Goal: Task Accomplishment & Management: Manage account settings

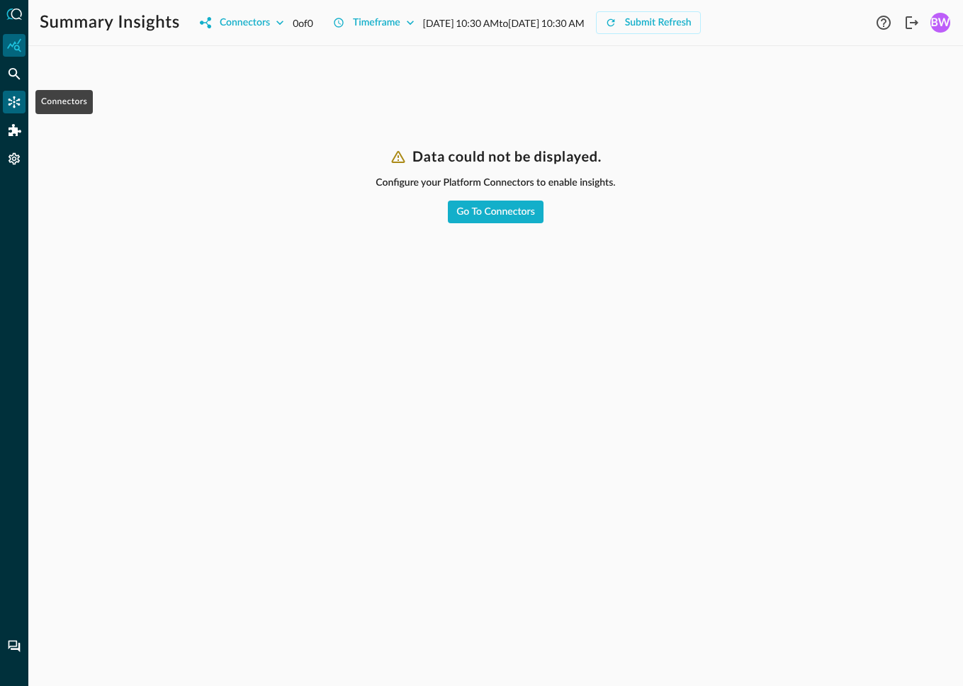
click at [14, 102] on icon "Connectors" at bounding box center [15, 102] width 12 height 12
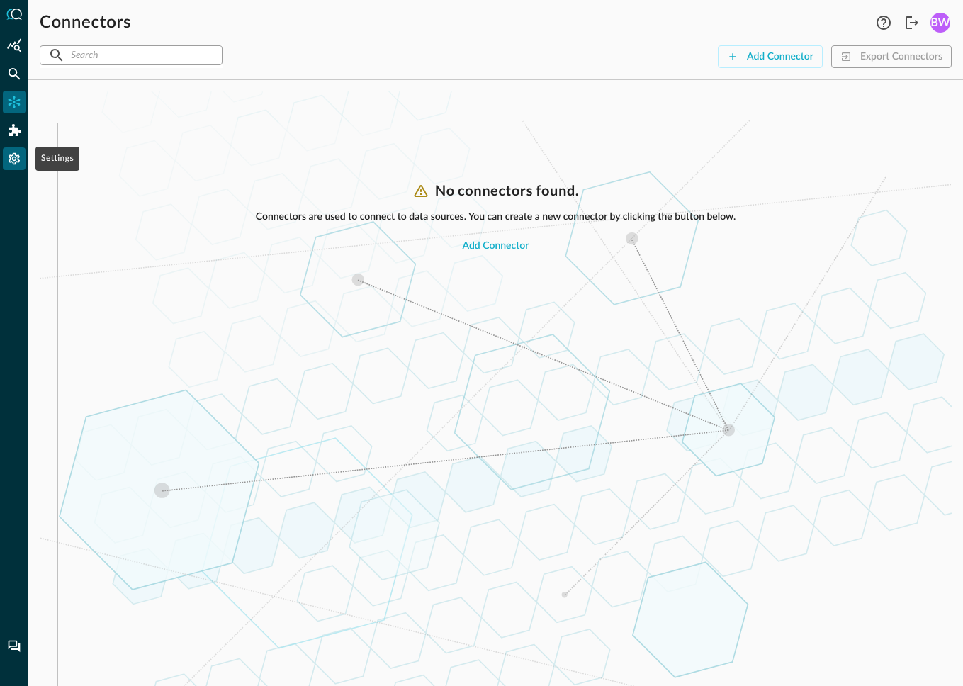
click at [16, 162] on icon "Settings" at bounding box center [14, 159] width 11 height 12
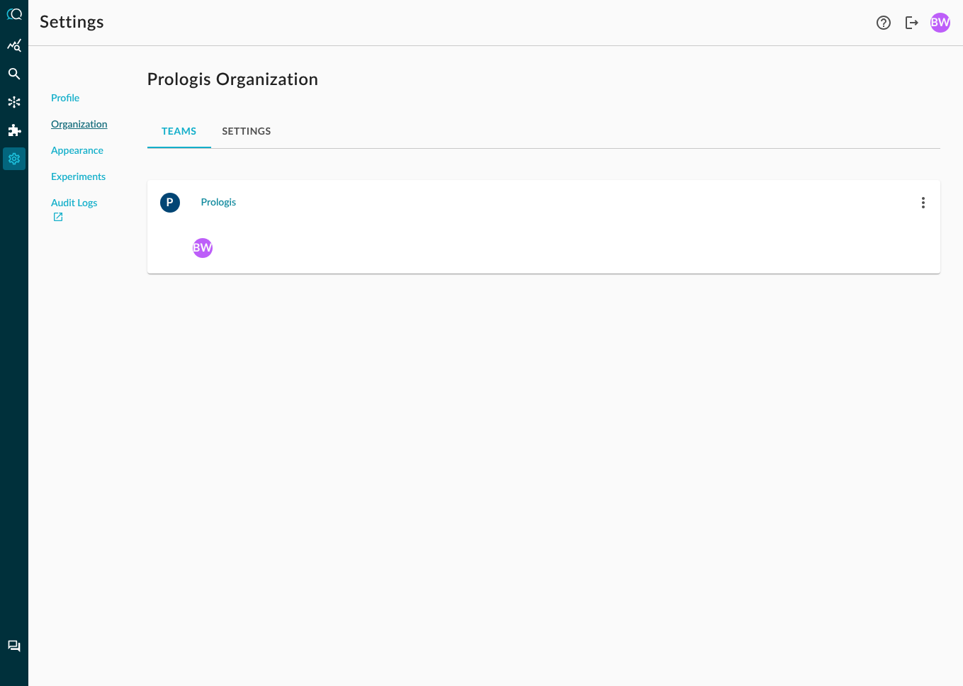
click at [214, 206] on div "Prologis" at bounding box center [218, 203] width 35 height 18
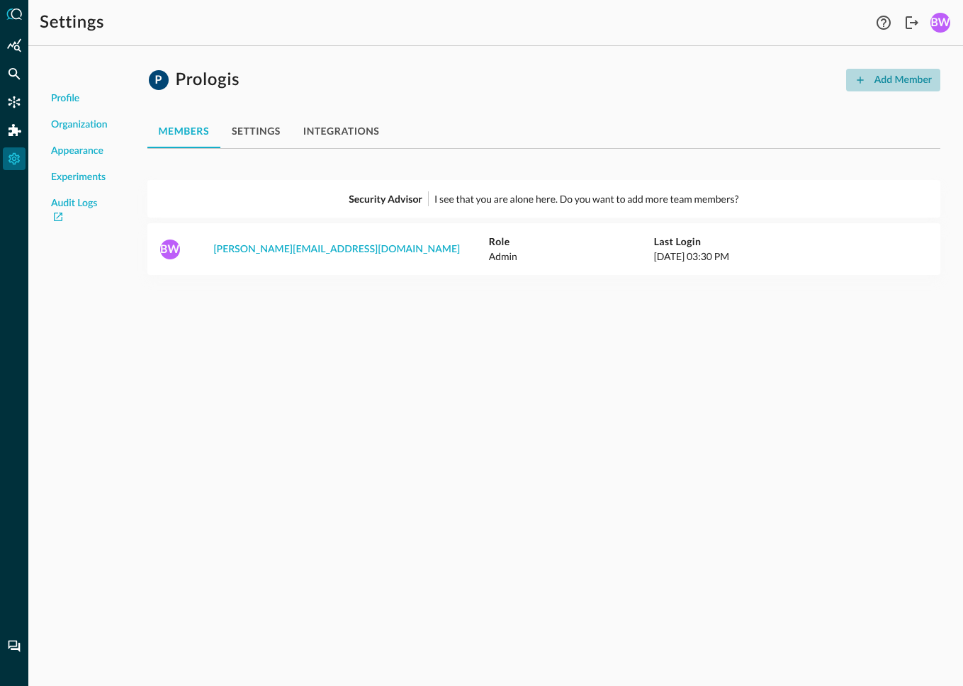
click at [901, 77] on div "Add Member" at bounding box center [902, 81] width 57 height 18
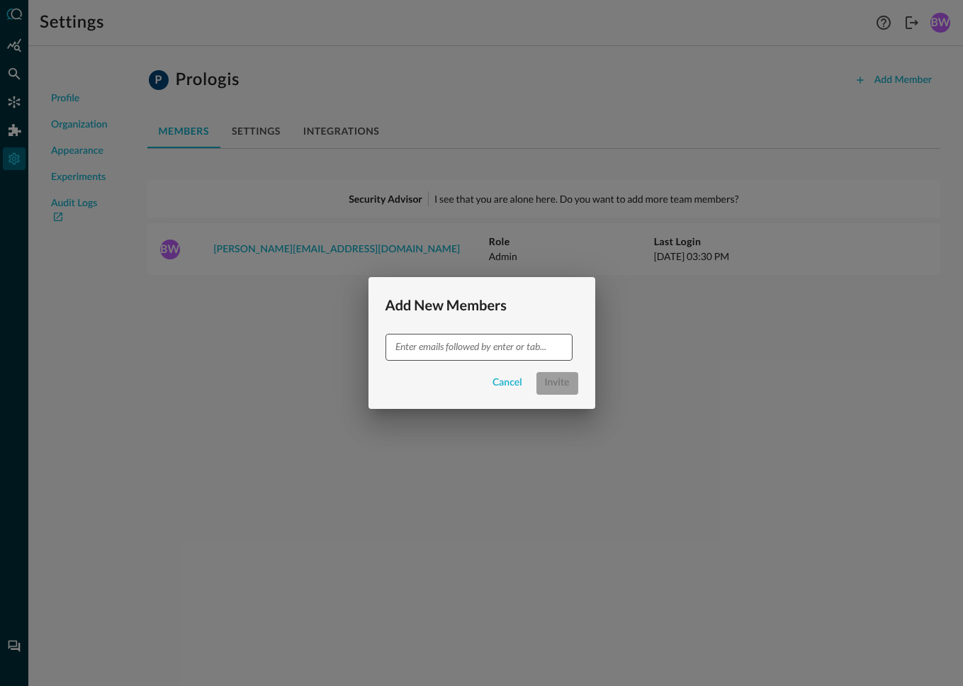
click at [487, 348] on input "text" at bounding box center [478, 347] width 176 height 18
click at [422, 352] on input "text" at bounding box center [478, 347] width 176 height 18
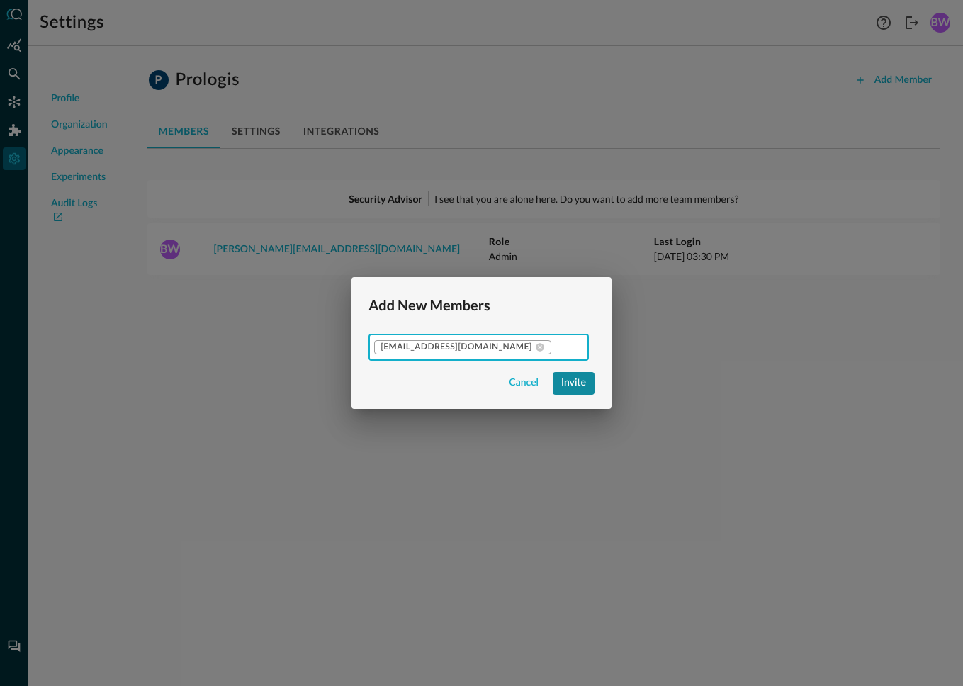
click at [564, 385] on div "Invite" at bounding box center [573, 383] width 25 height 18
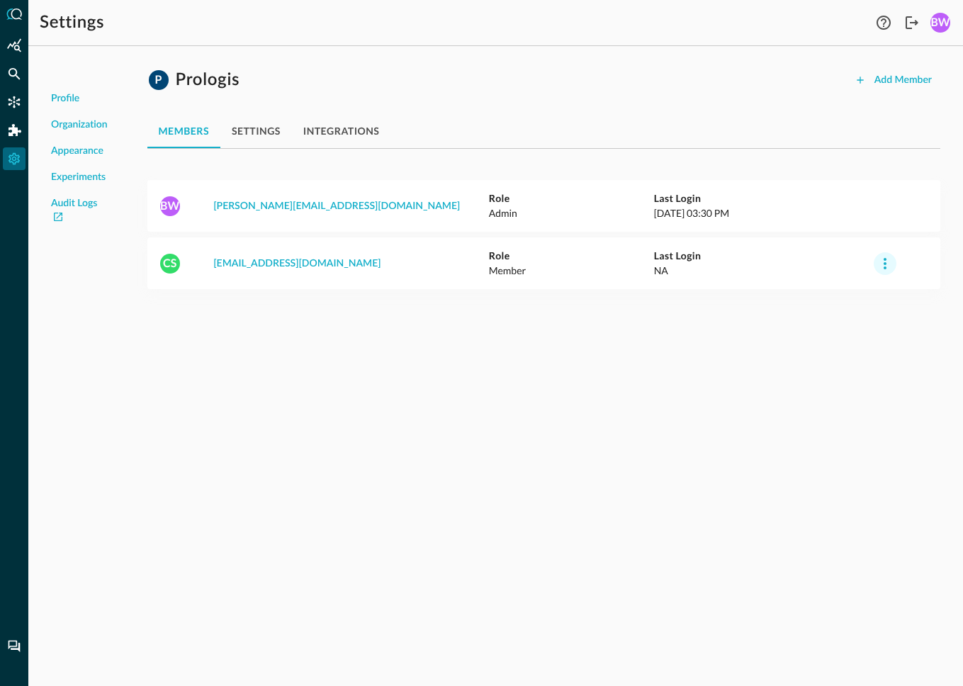
click at [886, 264] on icon "button" at bounding box center [884, 263] width 17 height 17
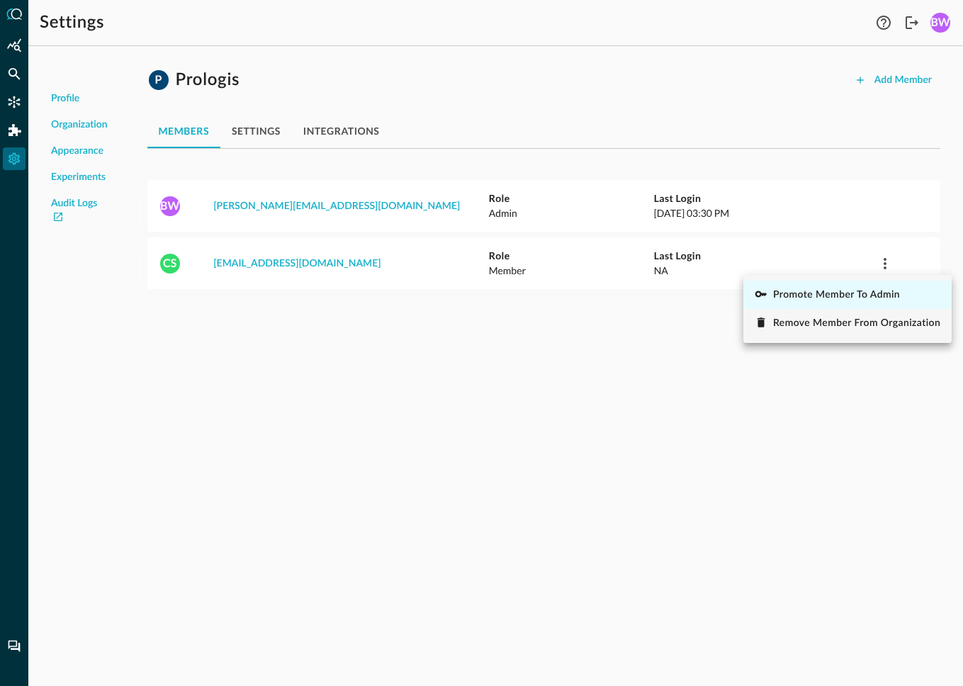
click at [867, 291] on span "Promote Member to Admin" at bounding box center [836, 295] width 127 height 10
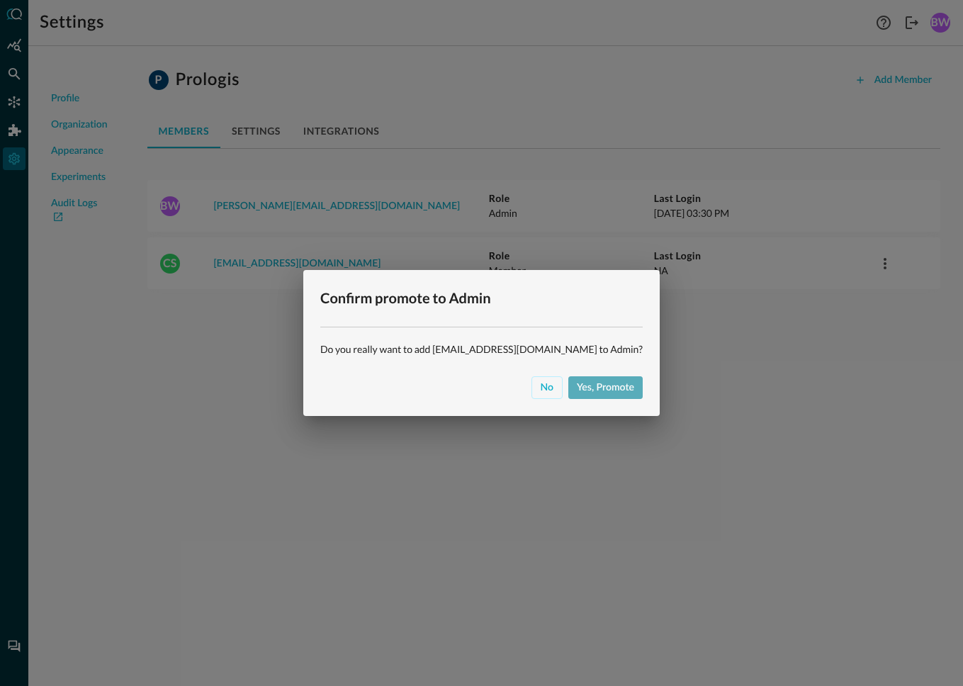
click at [577, 395] on div "Yes, promote" at bounding box center [605, 388] width 57 height 18
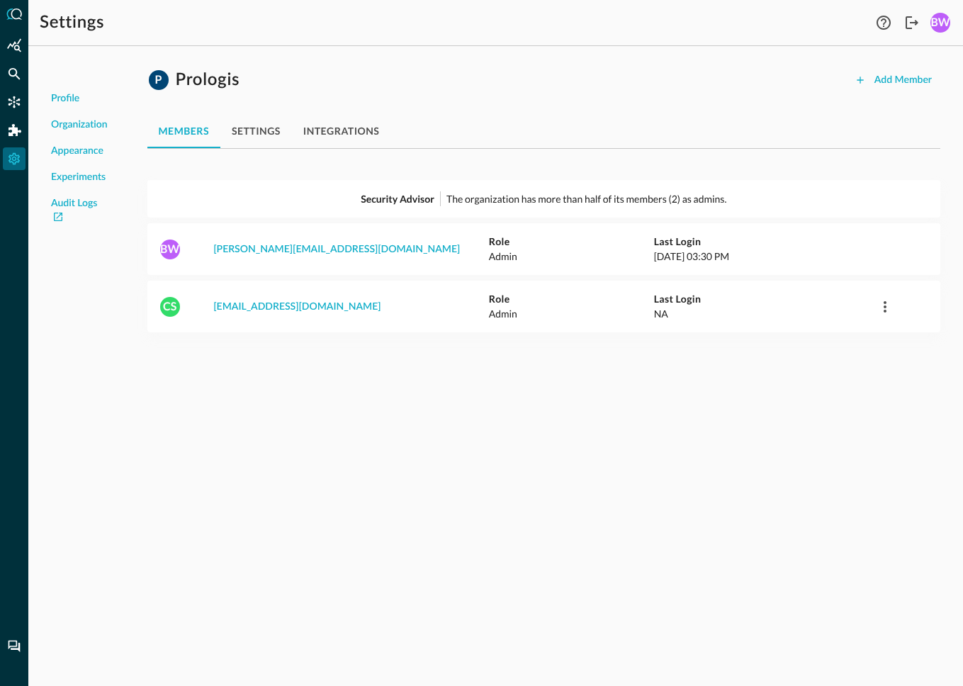
click at [451, 98] on div "P Prologis Add Member members settings integrations Security Advisor The organi…" at bounding box center [543, 204] width 815 height 295
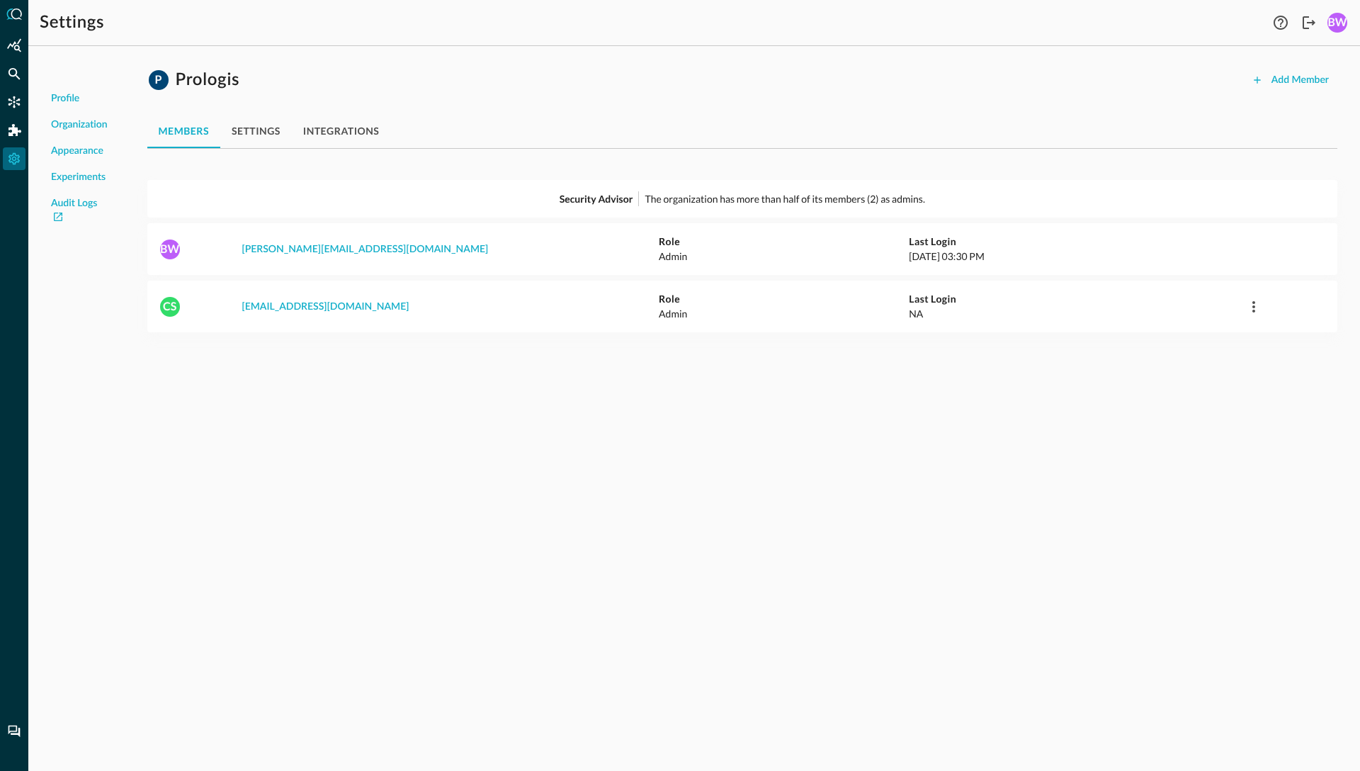
click at [422, 93] on div "P Prologis Add Member members settings integrations Security Advisor The organi…" at bounding box center [742, 204] width 1213 height 295
click at [341, 447] on div "Profile Organization Appearance Experiments Audit Logs P Prologis Add Member me…" at bounding box center [694, 413] width 1332 height 713
click at [962, 77] on div "Add Member" at bounding box center [1300, 81] width 57 height 18
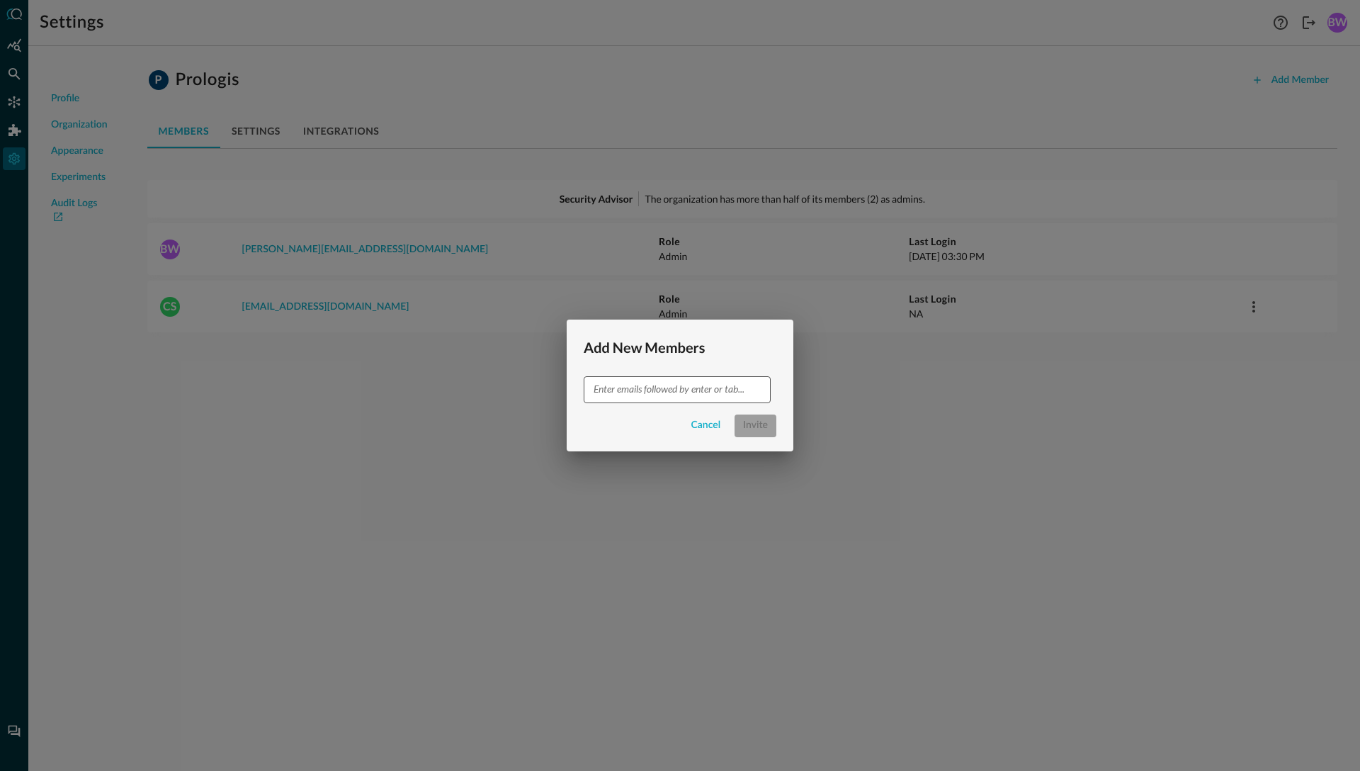
click at [655, 391] on input "text" at bounding box center [676, 389] width 176 height 18
type input "[PERSON_NAME][EMAIL_ADDRESS][PERSON_NAME][DOMAIN_NAME]"
click at [649, 414] on div "Cancel Invite" at bounding box center [680, 425] width 193 height 23
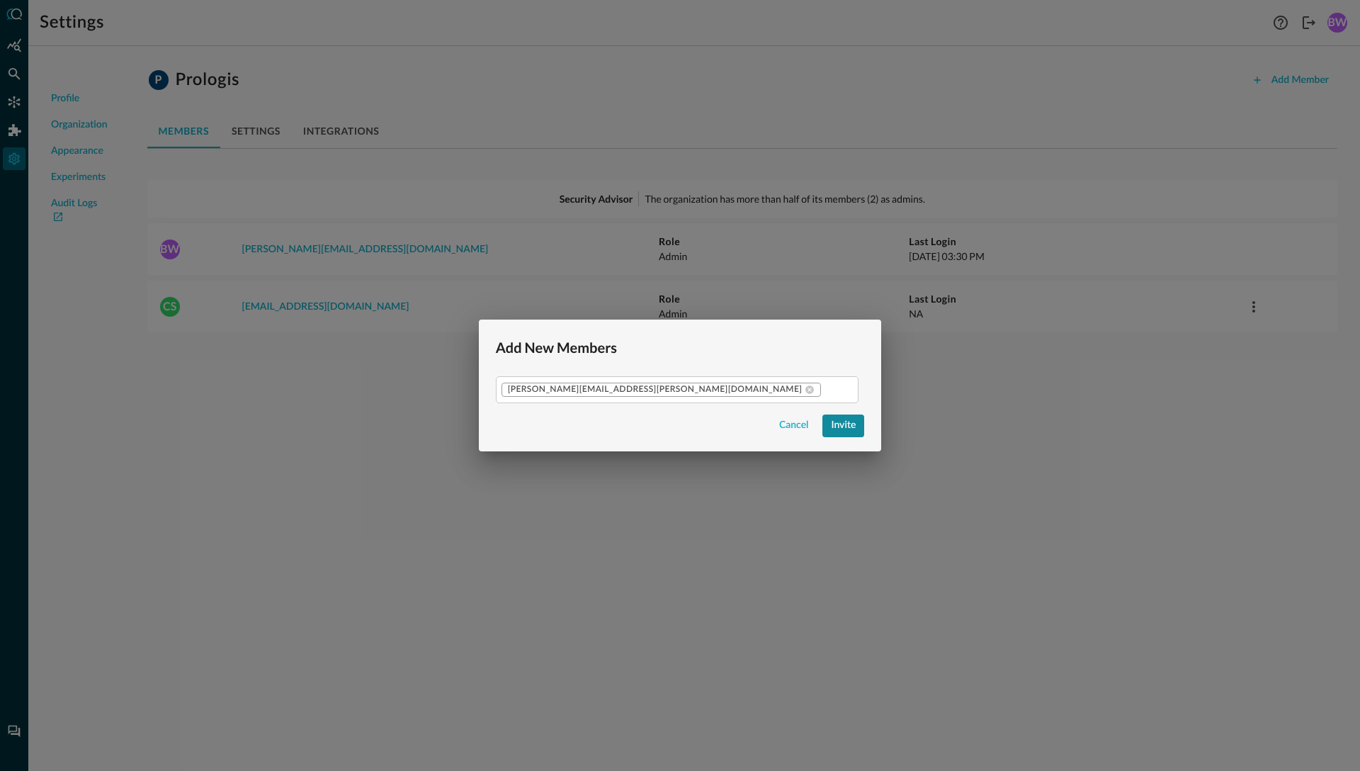
click at [823, 428] on button "Invite" at bounding box center [844, 425] width 42 height 23
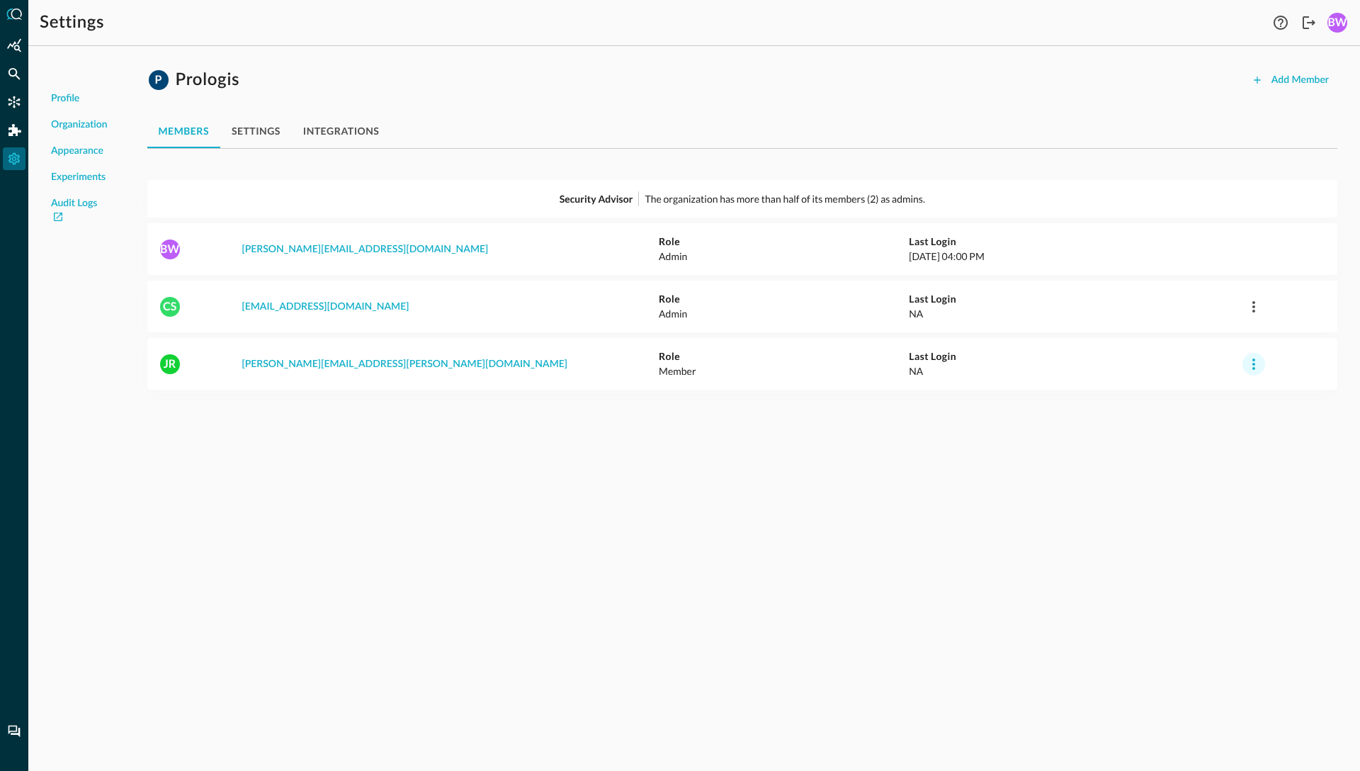
click at [1251, 361] on icon "button" at bounding box center [1253, 364] width 17 height 17
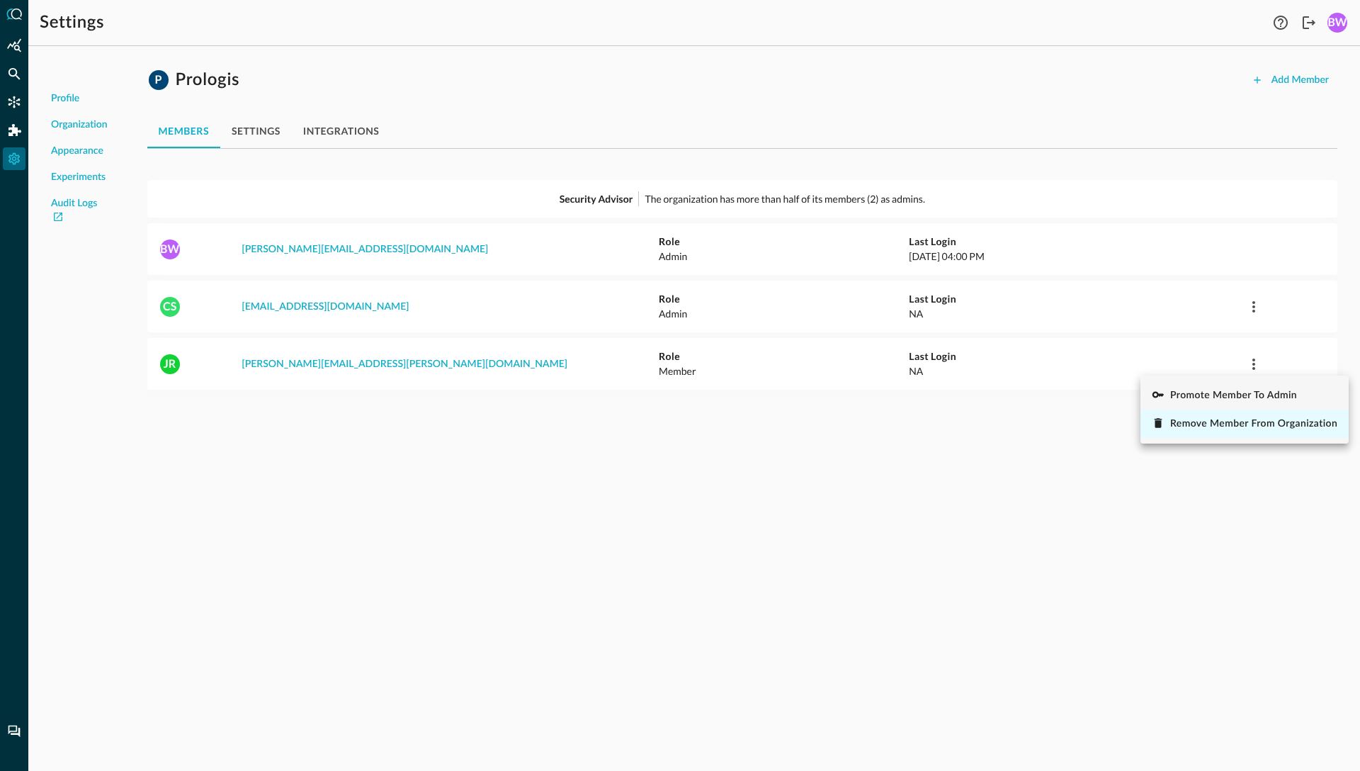
click at [1208, 429] on span "Remove Member from Organization" at bounding box center [1253, 424] width 167 height 10
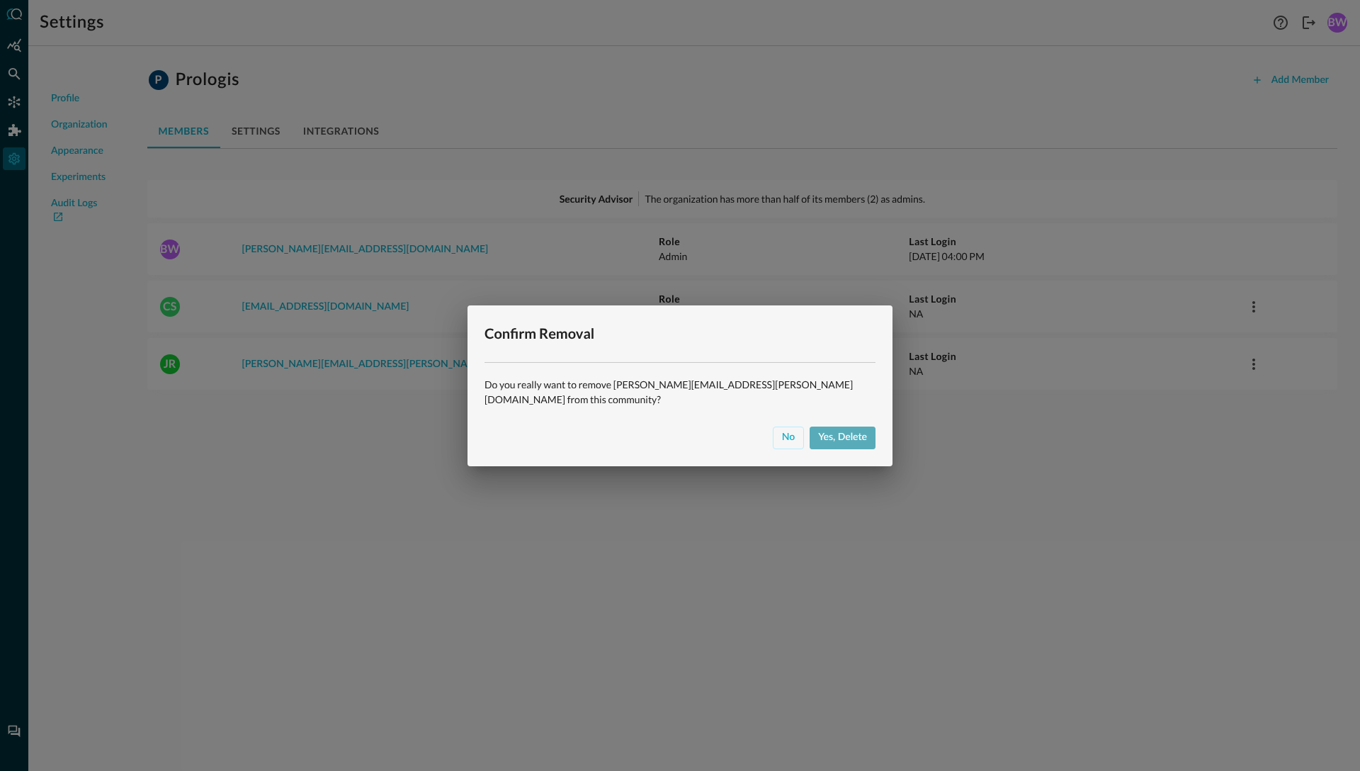
click at [857, 434] on div "Yes, delete" at bounding box center [842, 438] width 49 height 18
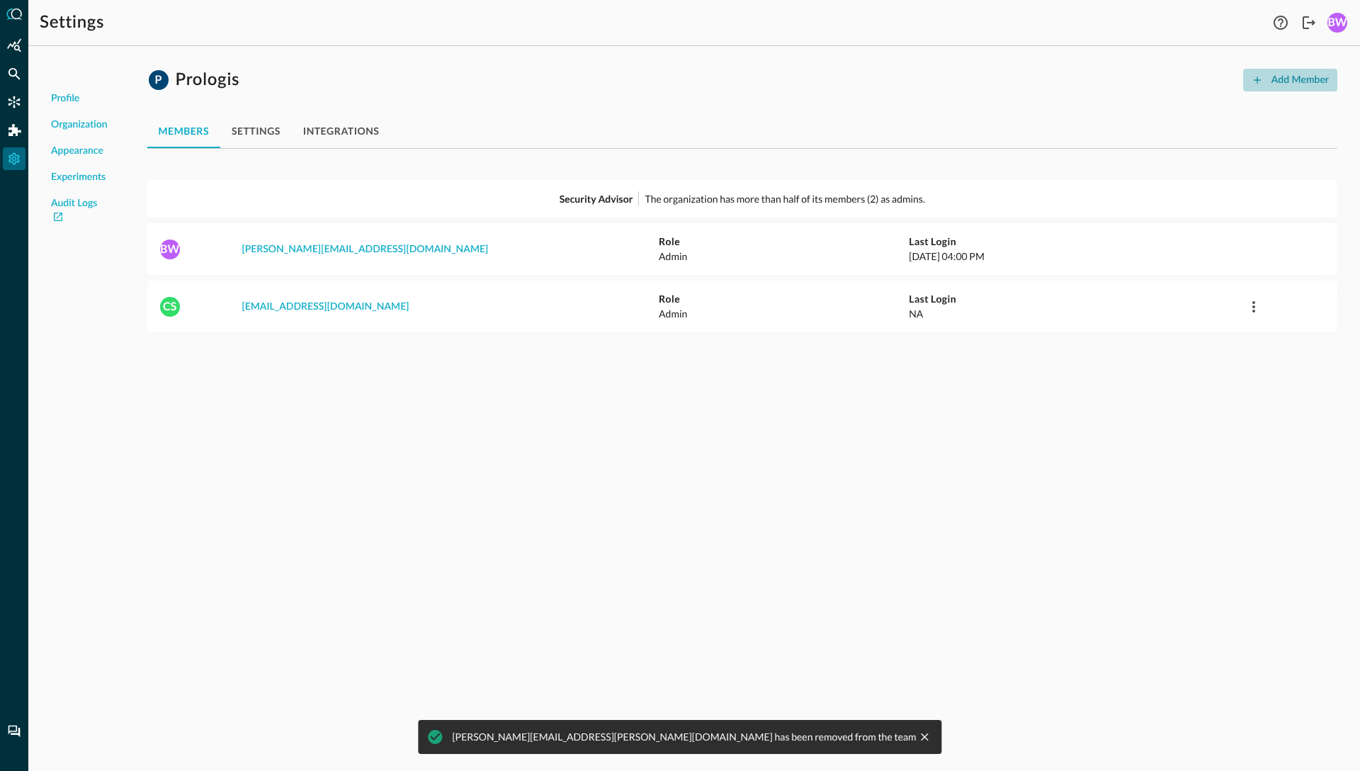
click at [1278, 74] on div "Add Member" at bounding box center [1300, 81] width 57 height 18
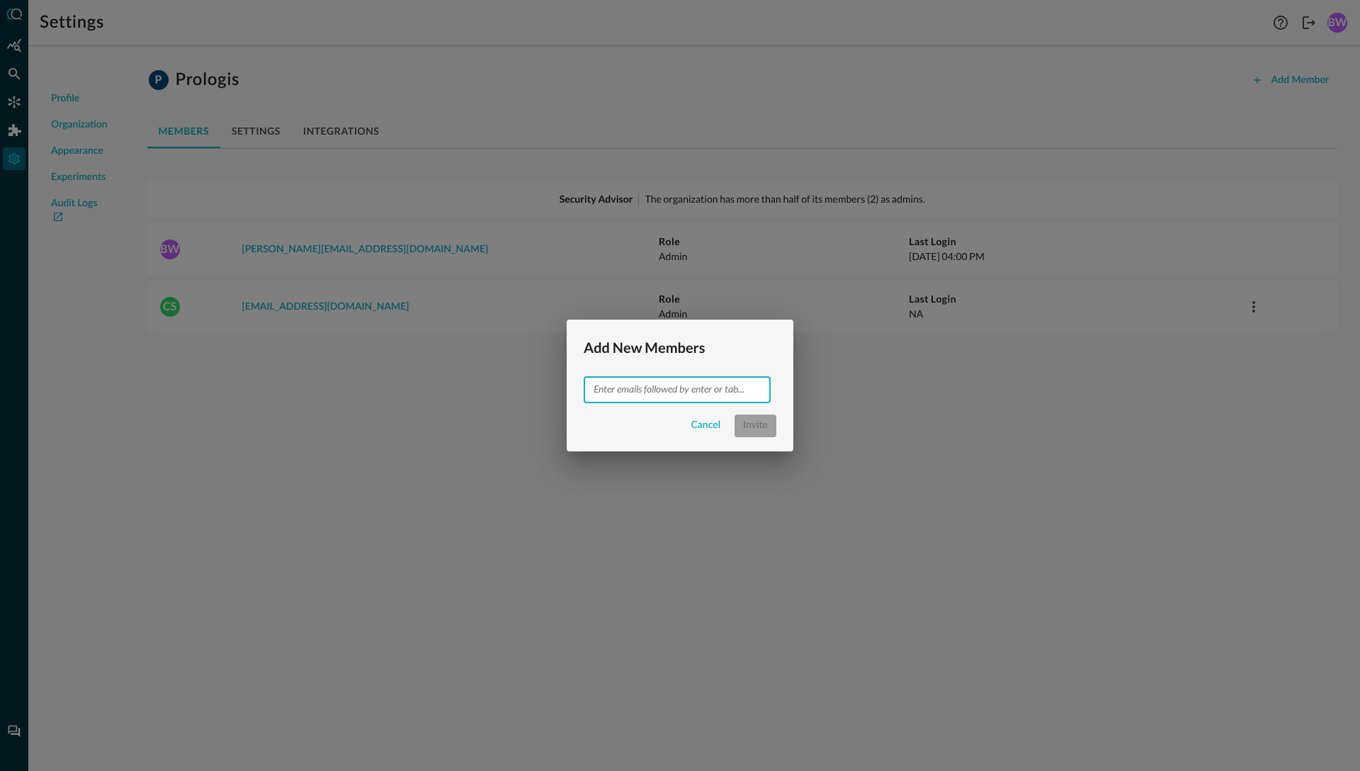
click at [643, 386] on input "text" at bounding box center [676, 389] width 176 height 18
type input "jonathan.rau+prologis@secdataops.com"
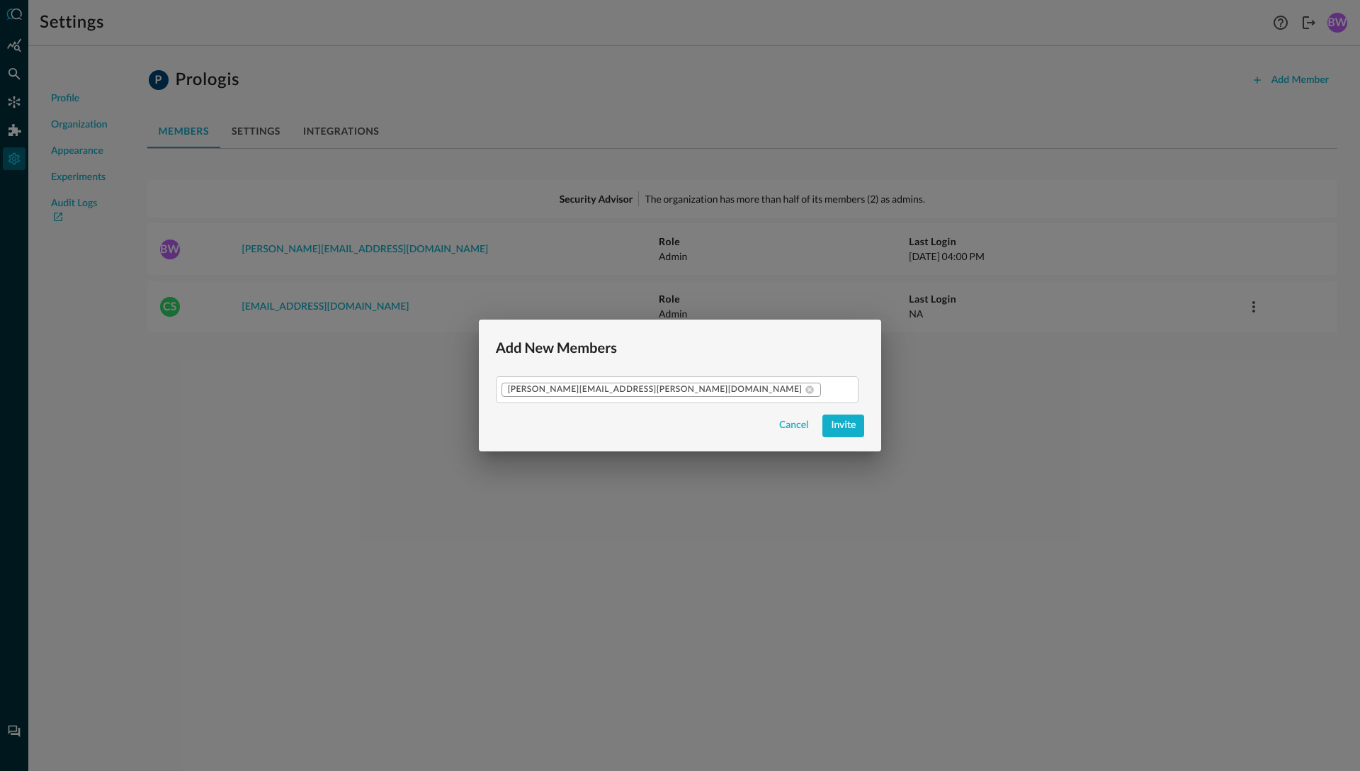
click at [608, 419] on div "Cancel Invite" at bounding box center [680, 425] width 369 height 23
click at [831, 427] on div "Invite" at bounding box center [843, 426] width 25 height 18
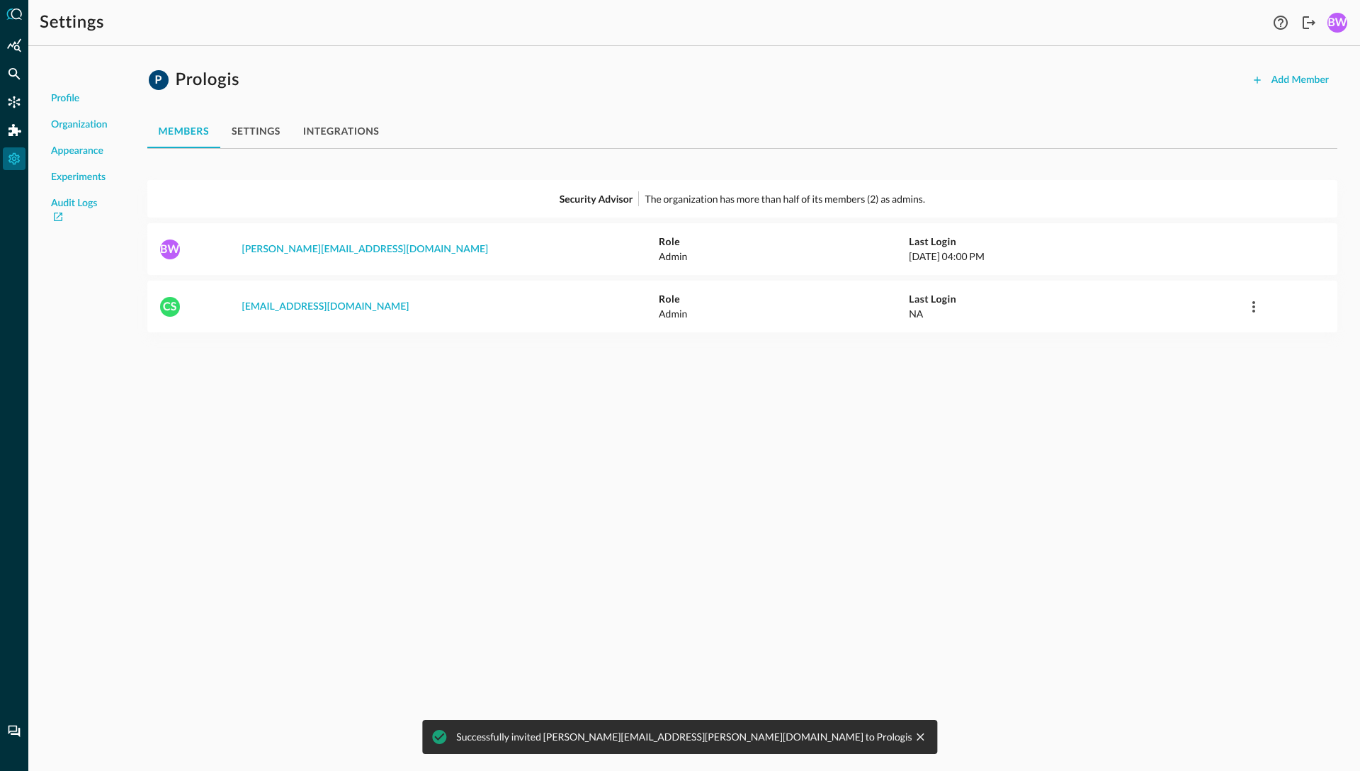
click at [618, 448] on div "Profile Organization Appearance Experiments Audit Logs P Prologis Add Member me…" at bounding box center [694, 413] width 1332 height 713
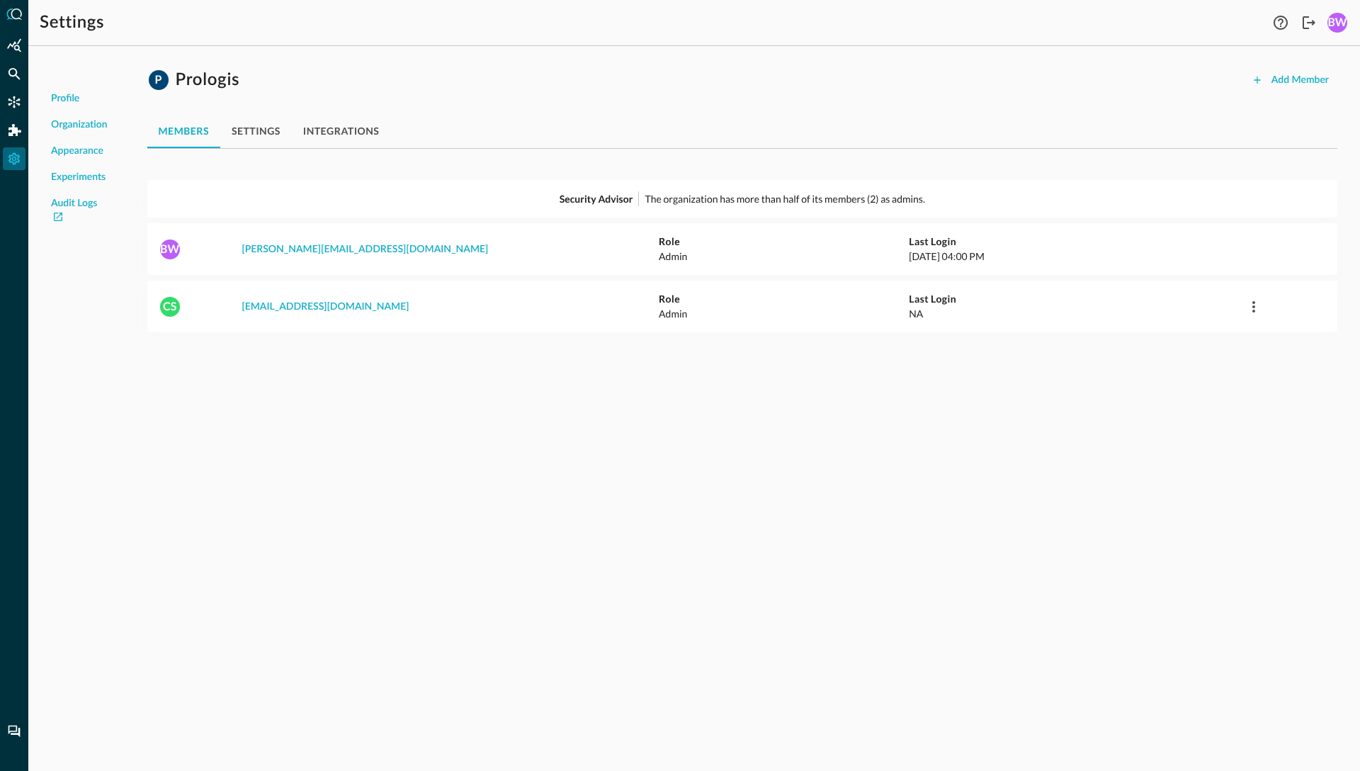
click at [507, 414] on div "Profile Organization Appearance Experiments Audit Logs P Prologis Add Member me…" at bounding box center [694, 413] width 1332 height 713
drag, startPoint x: 428, startPoint y: 371, endPoint x: 235, endPoint y: 368, distance: 193.4
click at [235, 368] on div "JR jonathan.rau+prologis@secdataops.com Role Member Last Login NA" at bounding box center [742, 363] width 1190 height 29
copy link "[PERSON_NAME][EMAIL_ADDRESS][PERSON_NAME][DOMAIN_NAME]"
click at [16, 98] on icon "Connectors" at bounding box center [14, 102] width 14 height 14
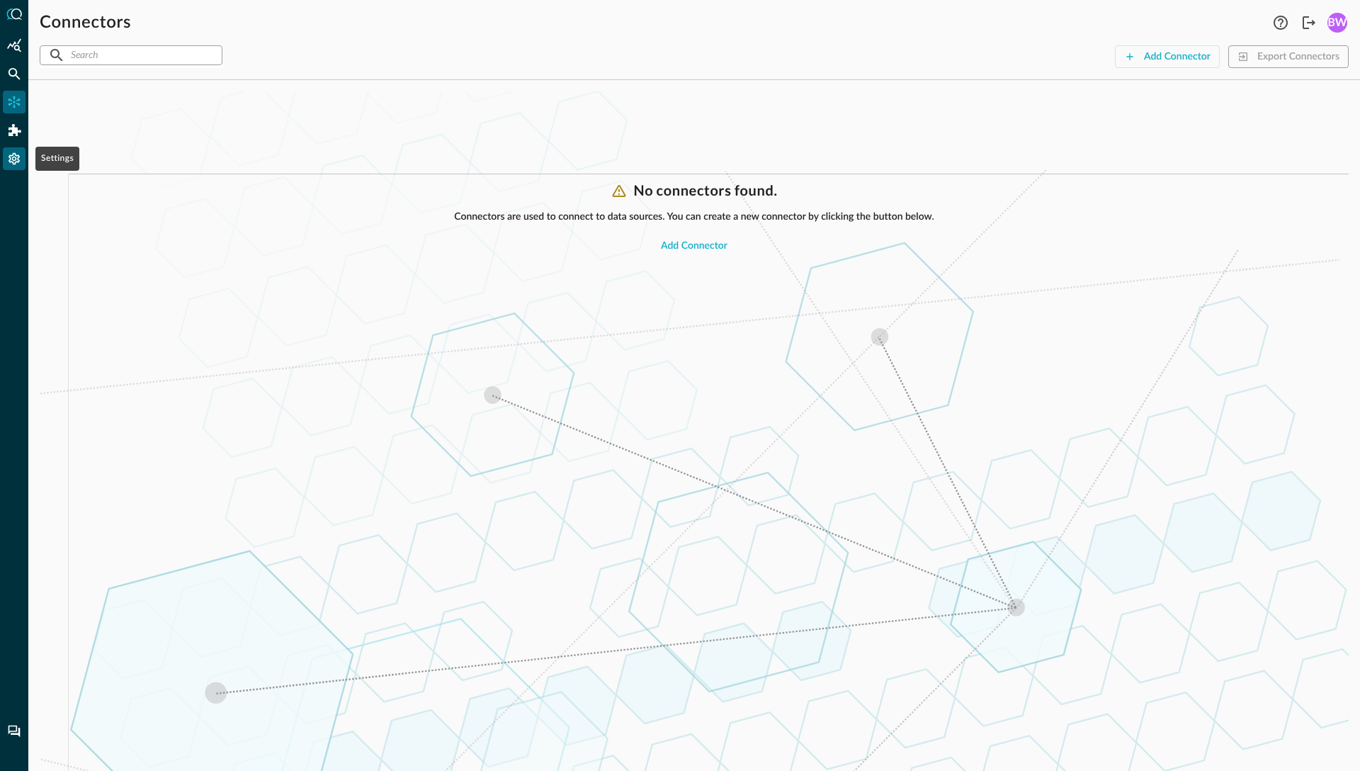
click at [15, 157] on icon "Settings" at bounding box center [14, 159] width 11 height 12
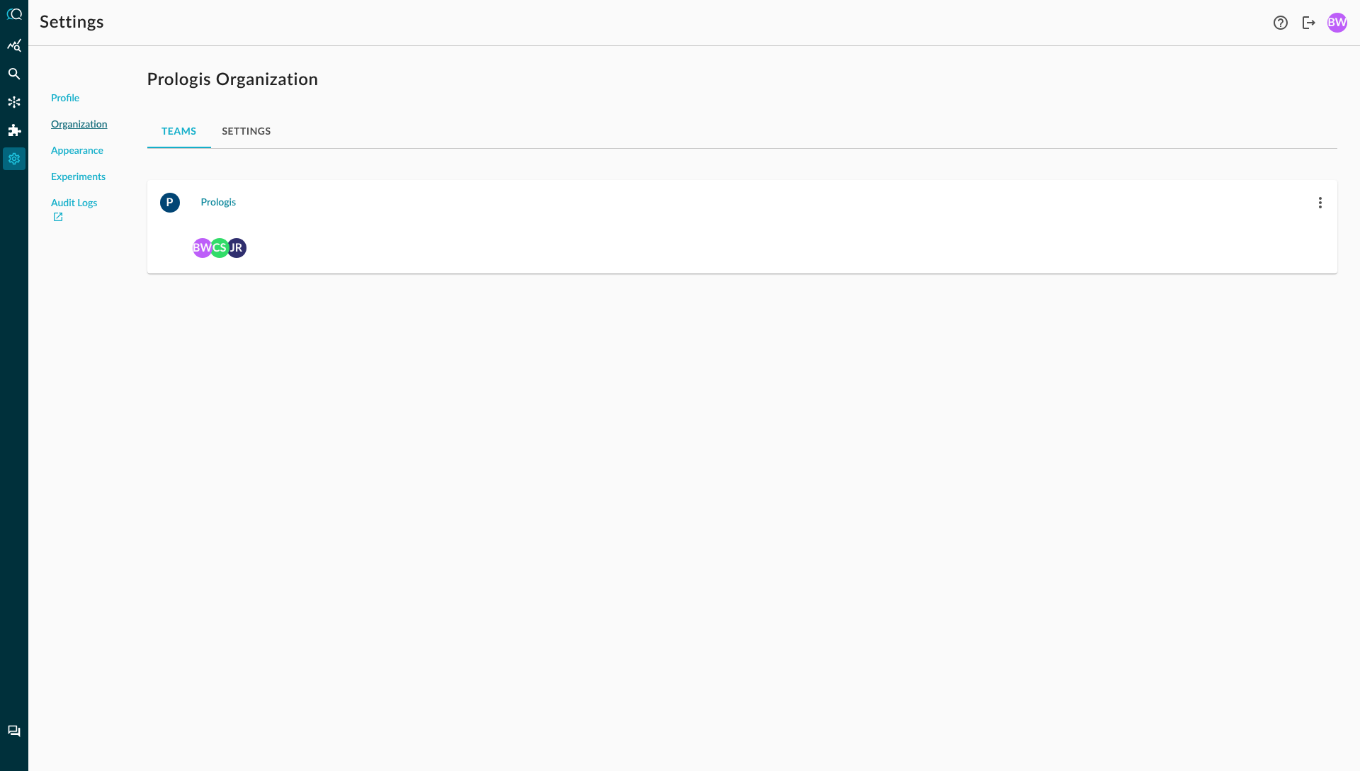
click at [230, 202] on div "Prologis" at bounding box center [218, 203] width 35 height 18
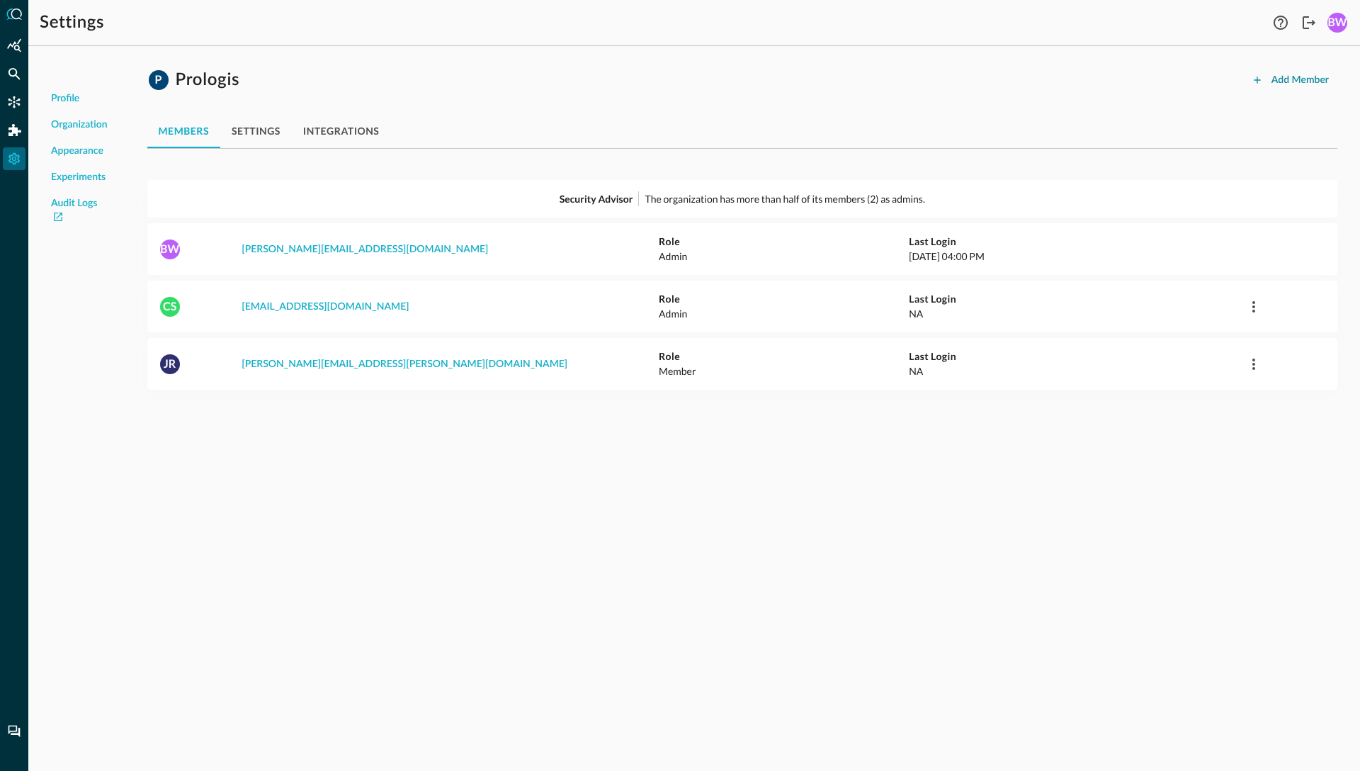
click at [1296, 79] on div "Add Member" at bounding box center [1300, 81] width 57 height 18
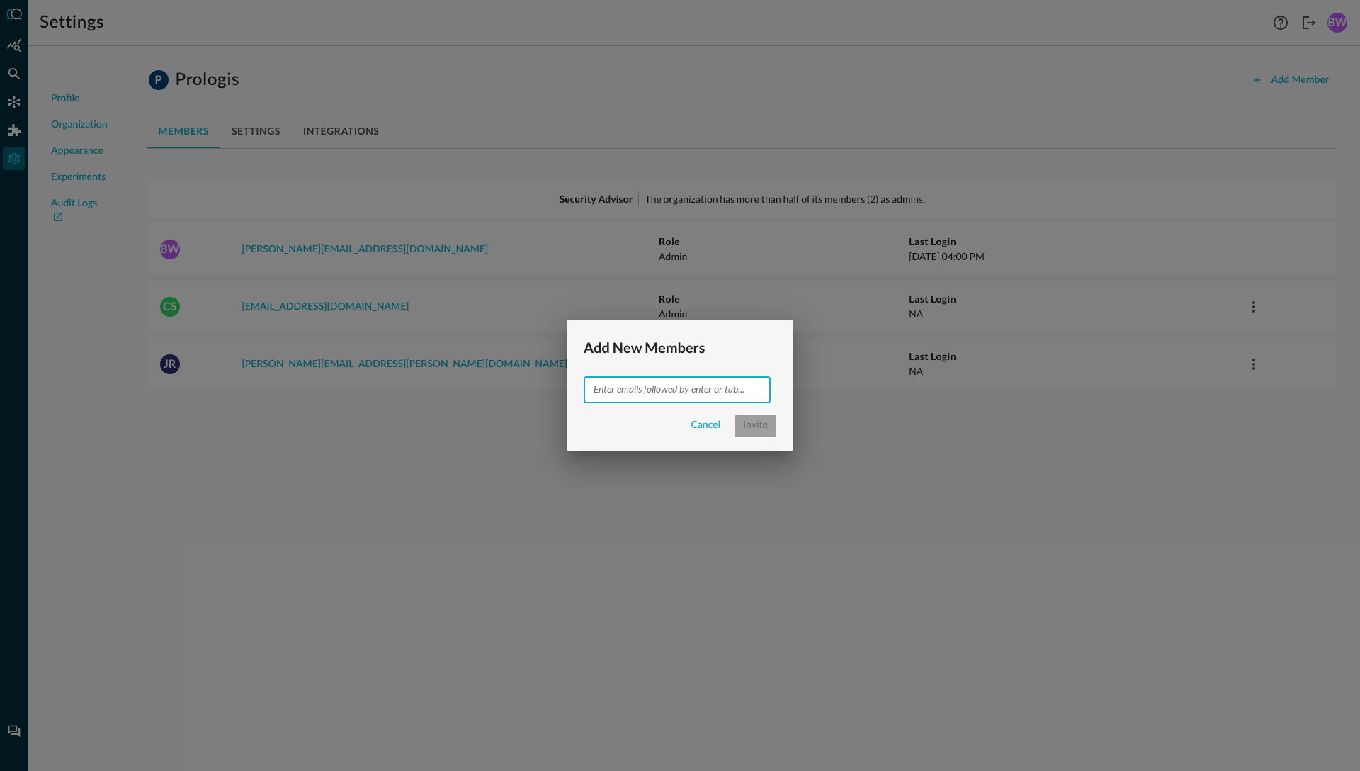
click at [621, 386] on input "text" at bounding box center [676, 389] width 176 height 18
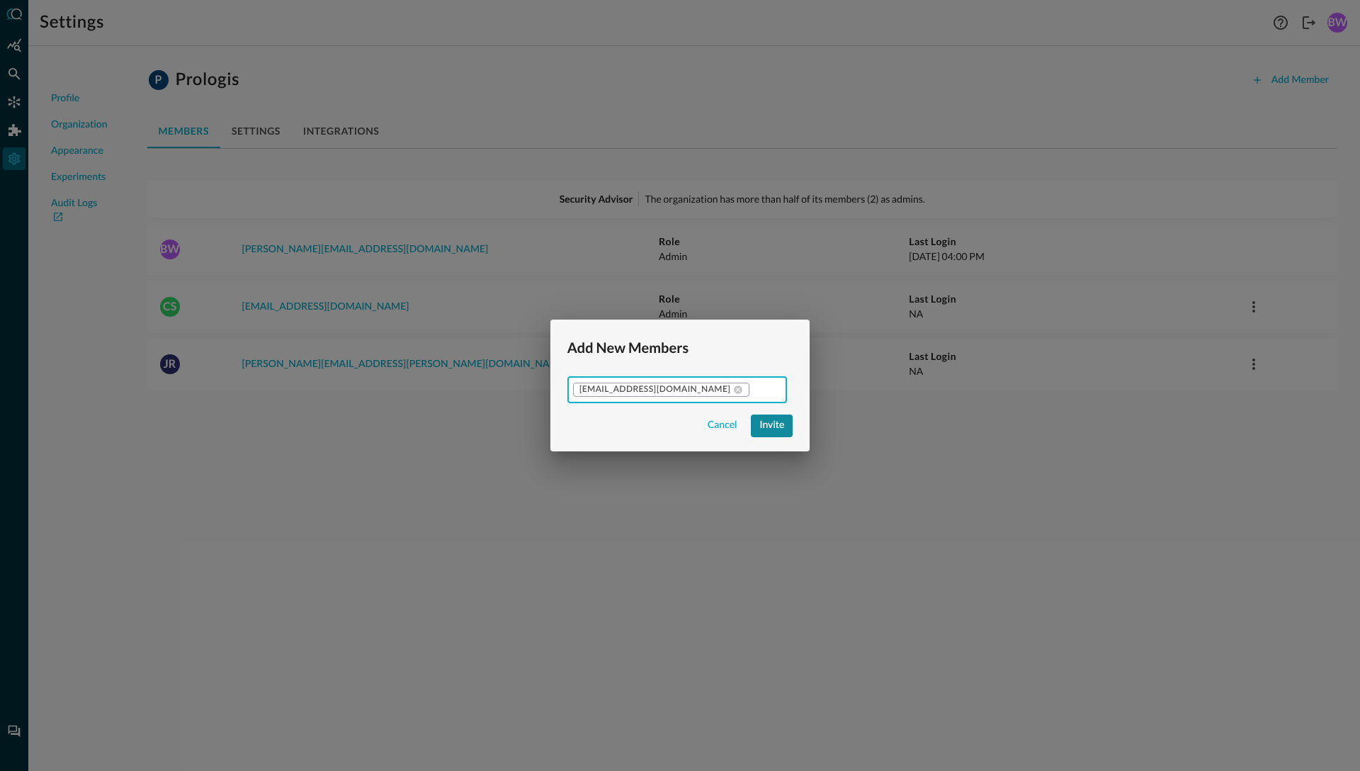
click at [759, 423] on div "Invite" at bounding box center [771, 426] width 25 height 18
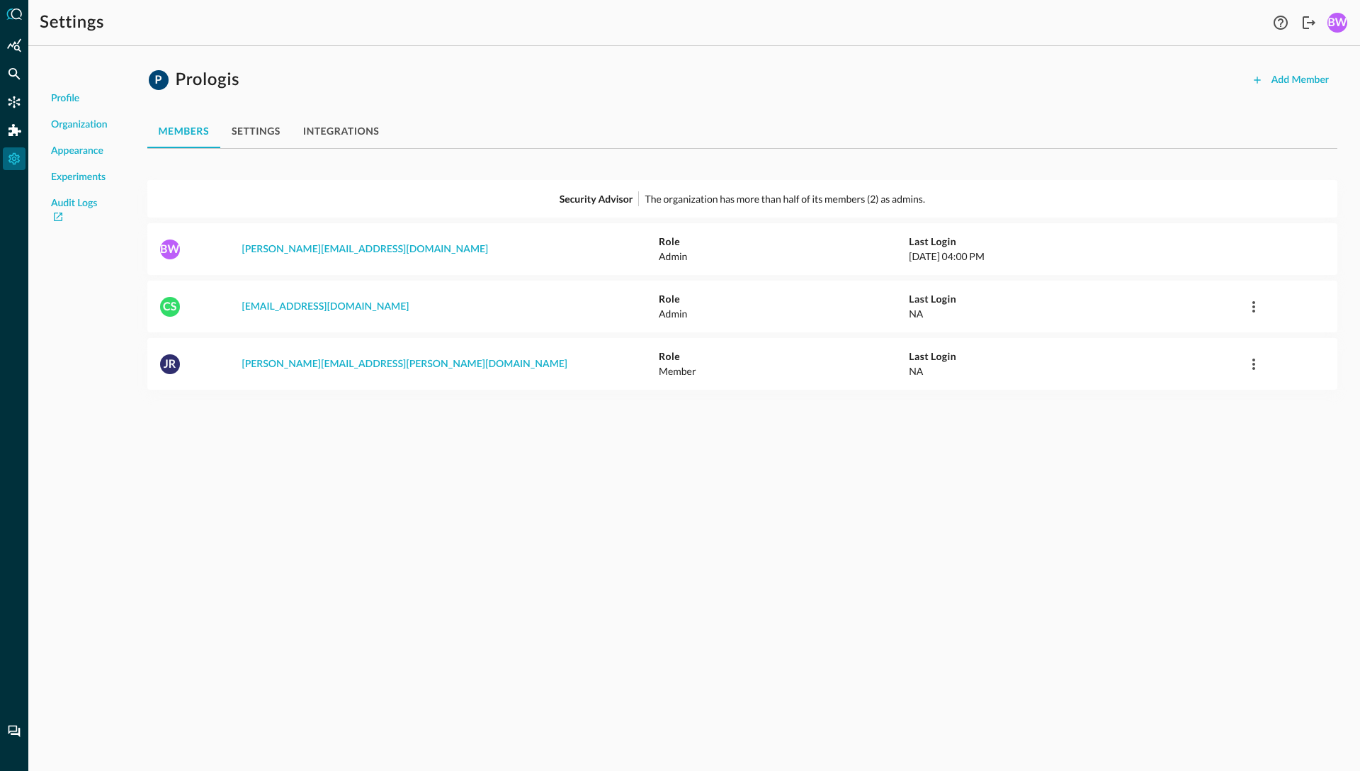
click at [473, 60] on div "P Prologis Add Member members settings integrations Security Advisor The organi…" at bounding box center [742, 233] width 1213 height 352
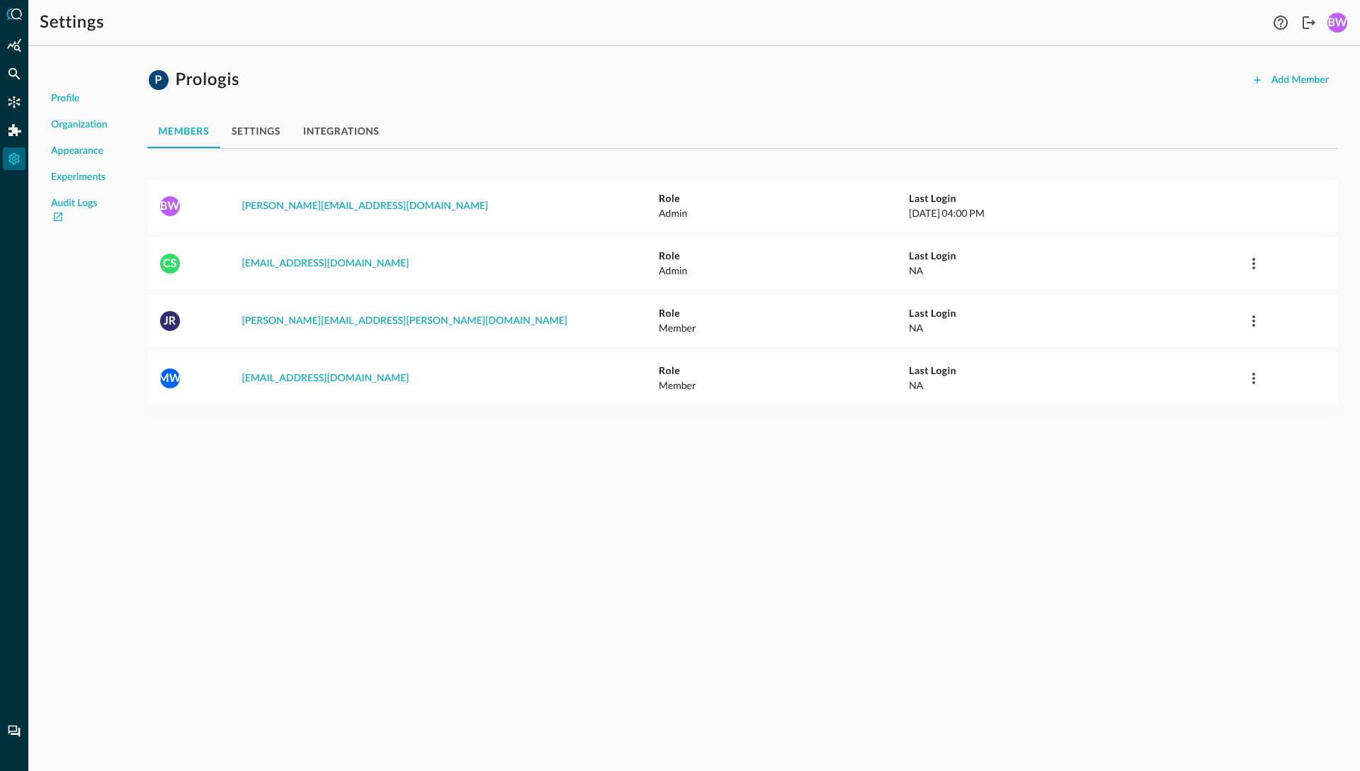
click at [324, 479] on div "Profile Organization Appearance Experiments Audit Logs P Prologis Add Member me…" at bounding box center [694, 413] width 1332 height 713
click at [1250, 378] on icon "button" at bounding box center [1253, 378] width 17 height 17
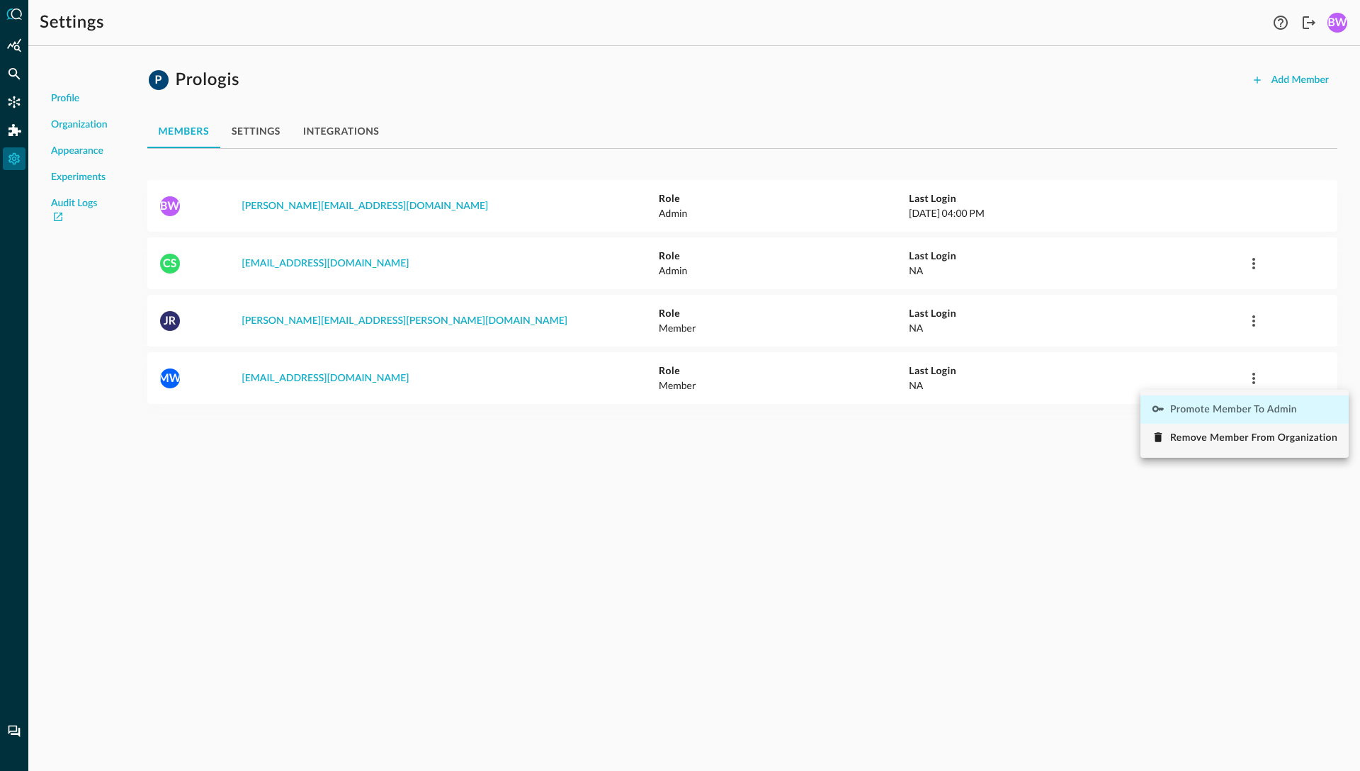
click at [1197, 407] on span "Promote Member to Admin" at bounding box center [1233, 410] width 127 height 10
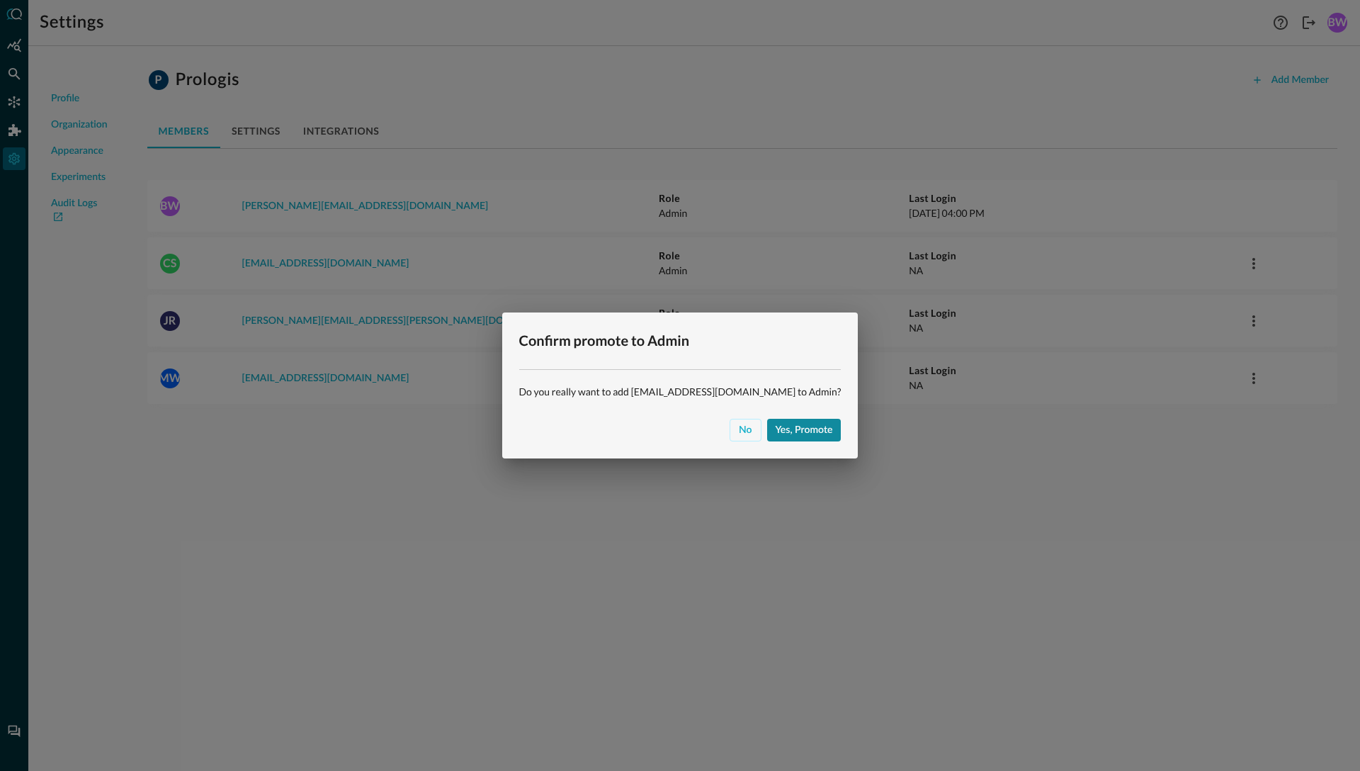
click at [783, 432] on div "Yes, promote" at bounding box center [804, 431] width 57 height 18
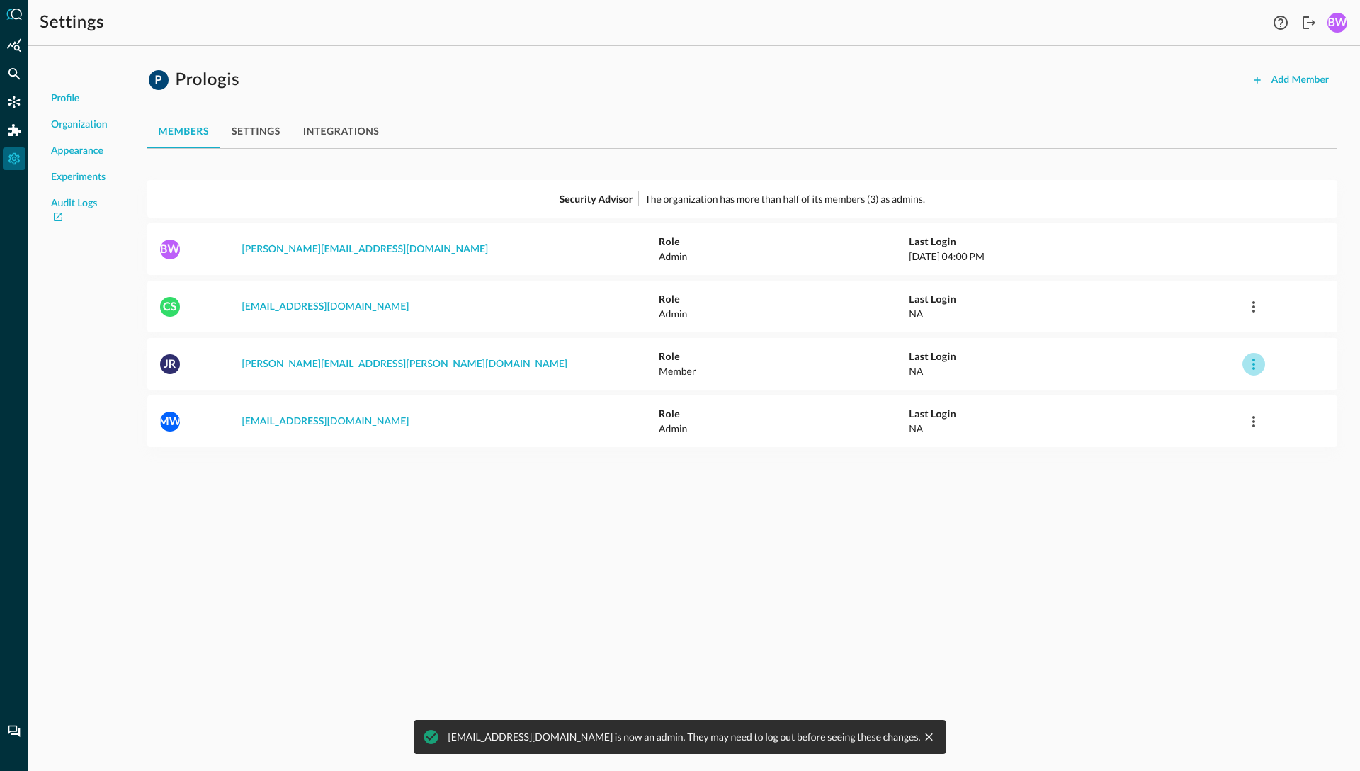
click at [1254, 367] on icon "button" at bounding box center [1254, 363] width 3 height 11
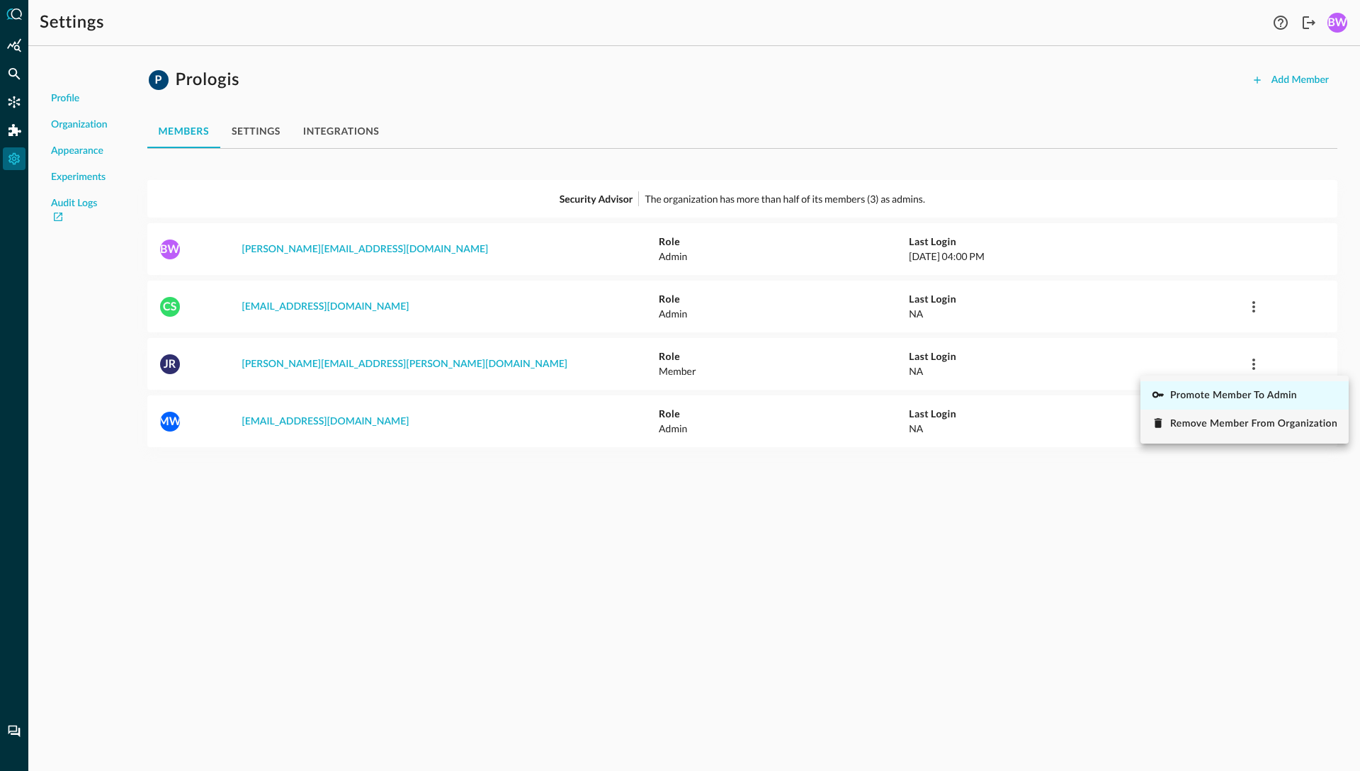
click at [1184, 400] on span "Promote Member to Admin" at bounding box center [1233, 395] width 127 height 10
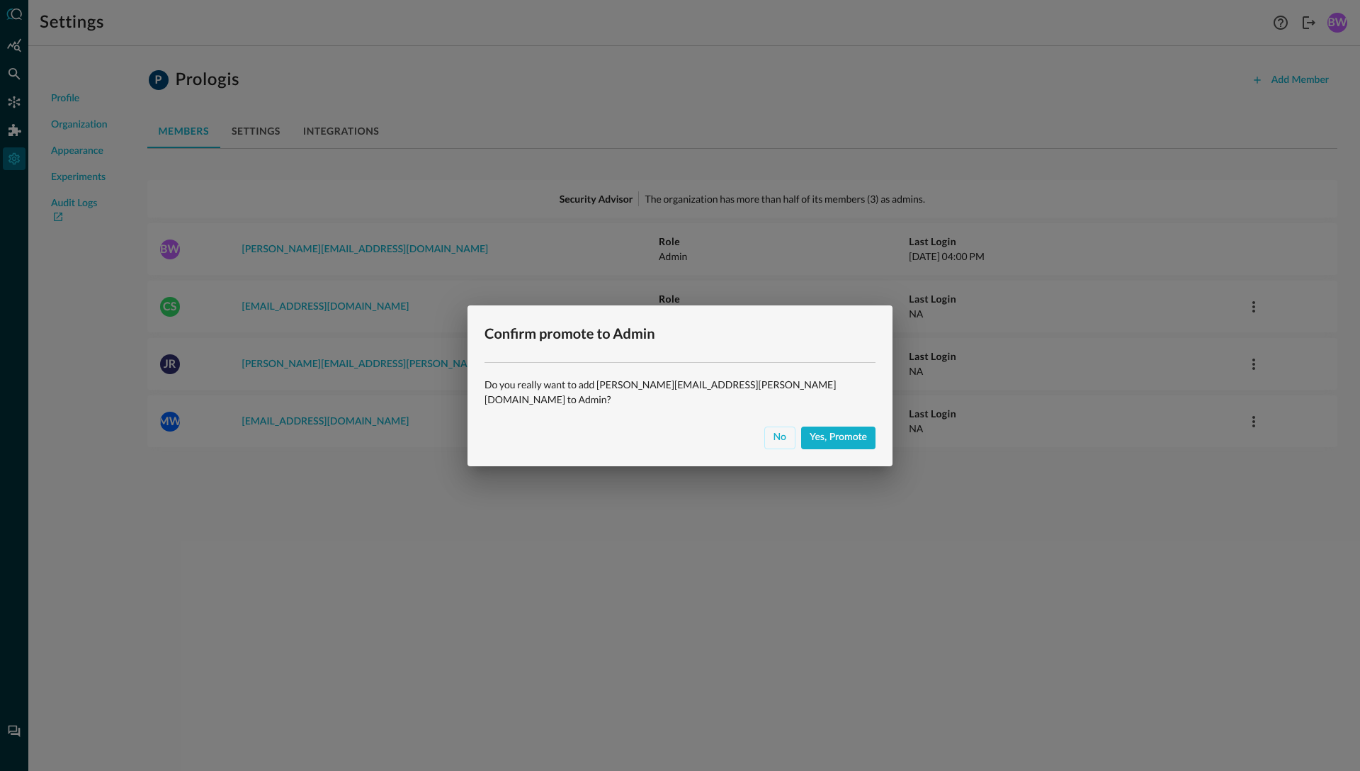
click at [801, 443] on div "No Yes, promote" at bounding box center [680, 443] width 425 height 45
click at [810, 434] on div "Yes, promote" at bounding box center [838, 438] width 57 height 18
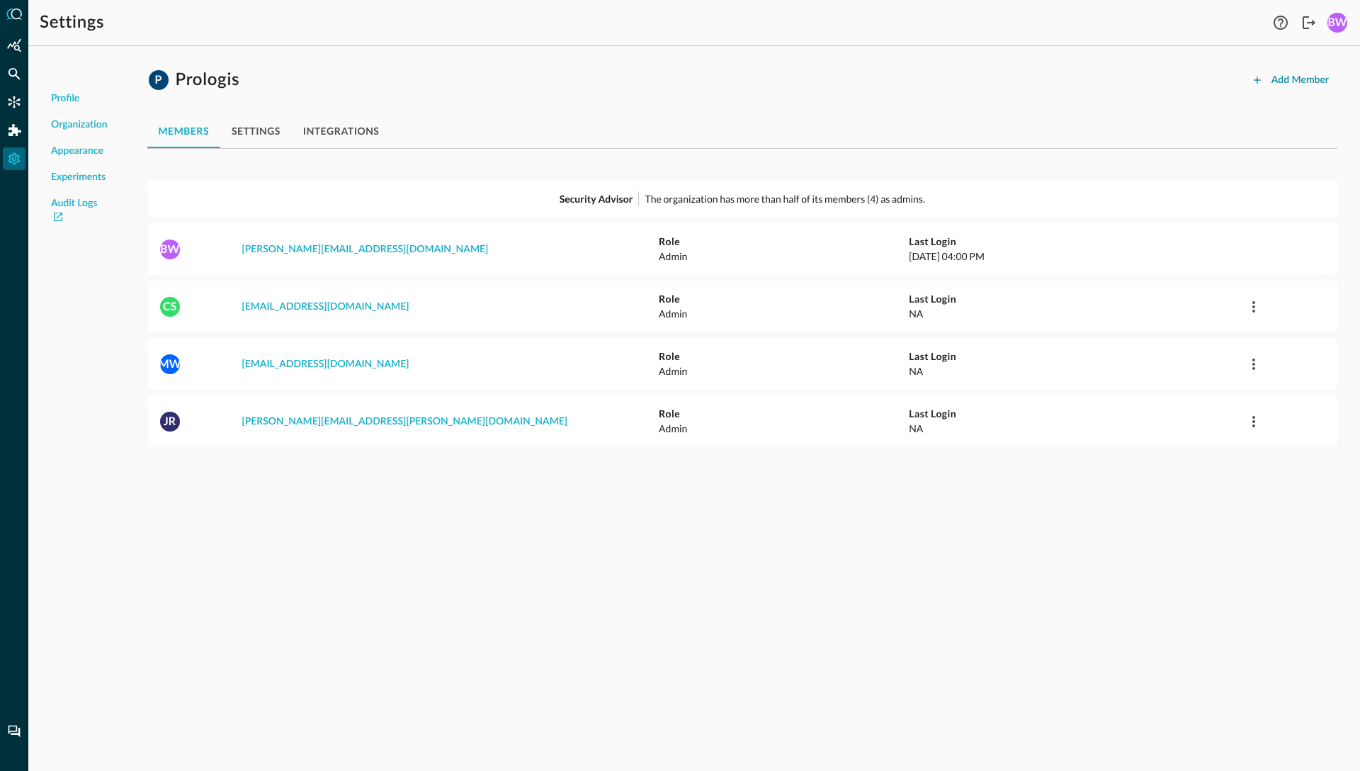
click at [1292, 81] on div "Add Member" at bounding box center [1300, 81] width 57 height 18
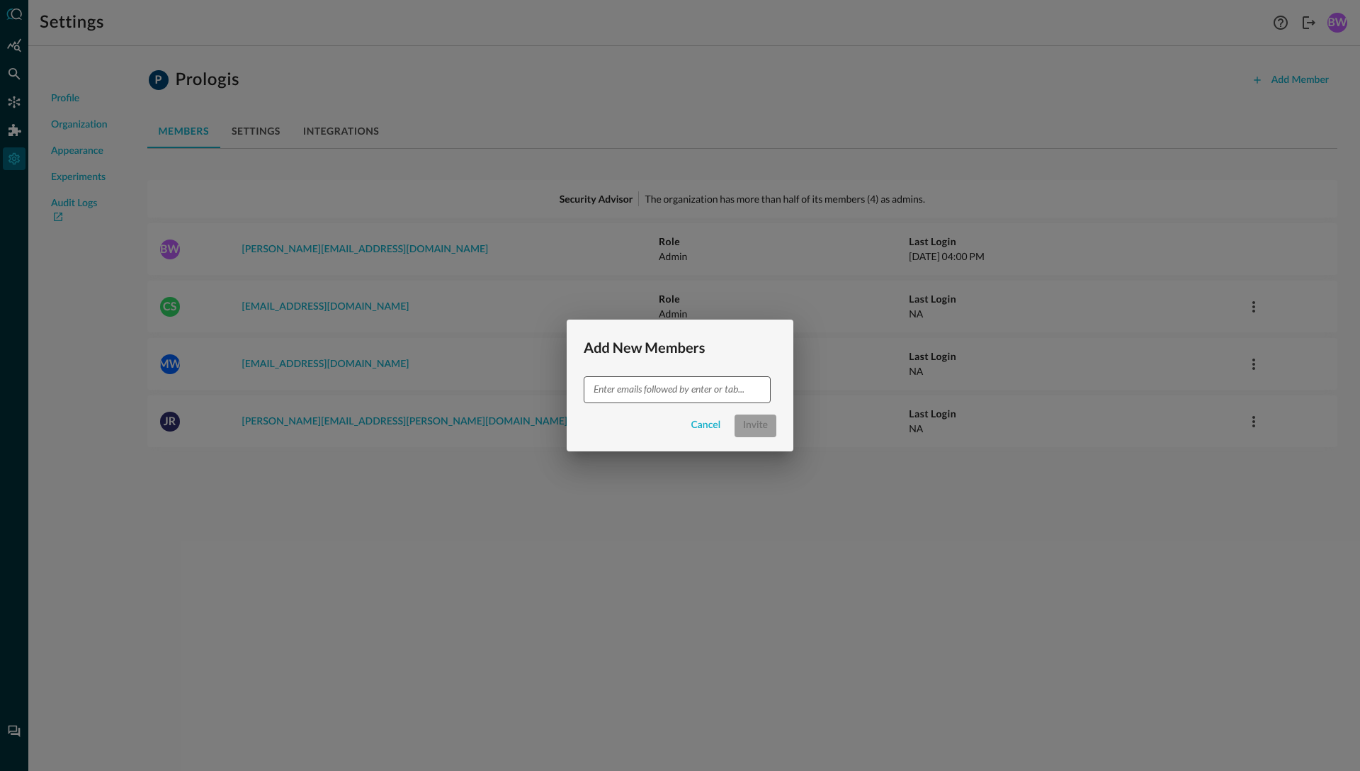
click at [674, 398] on div "​" at bounding box center [677, 389] width 187 height 26
type input "[PERSON_NAME][EMAIL_ADDRESS][PERSON_NAME][DOMAIN_NAME]"
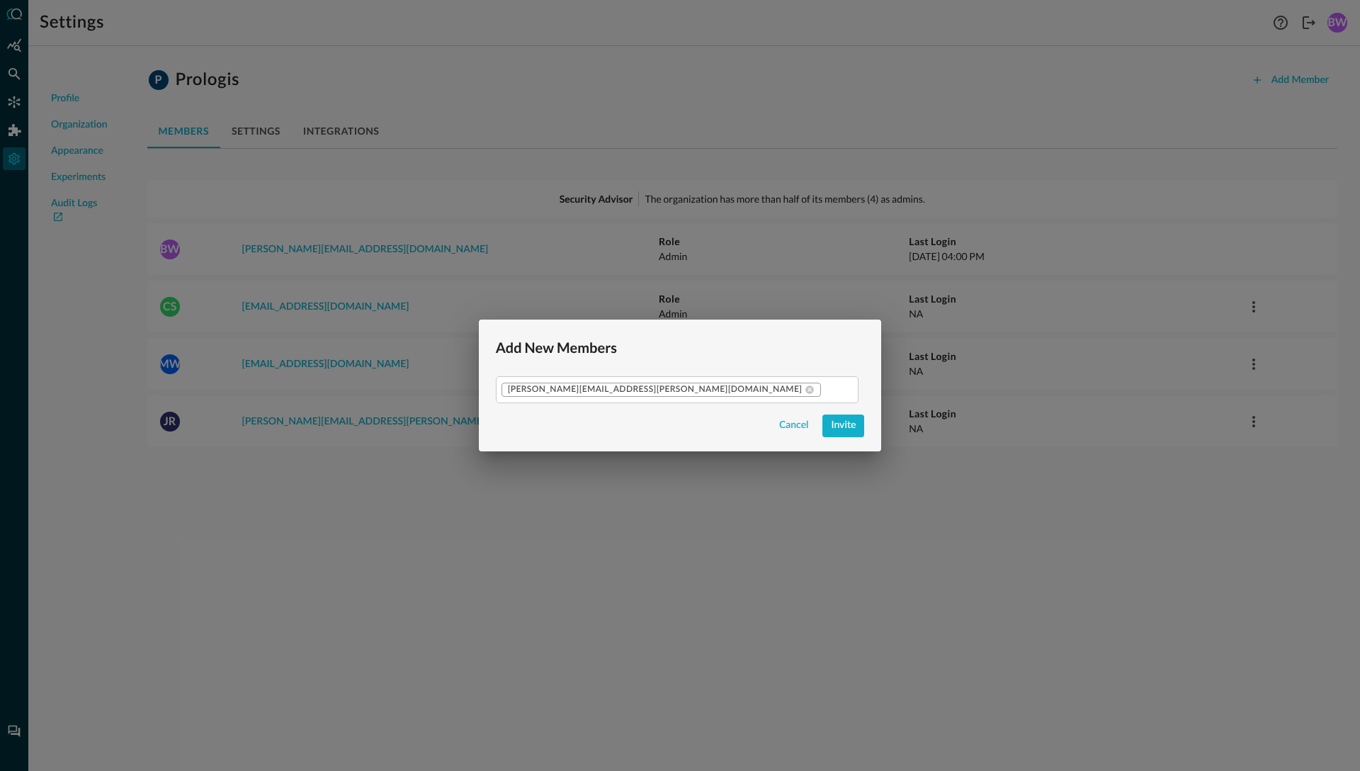
click at [628, 433] on div "Cancel Invite" at bounding box center [680, 425] width 369 height 23
click at [831, 430] on div "Invite" at bounding box center [843, 426] width 25 height 18
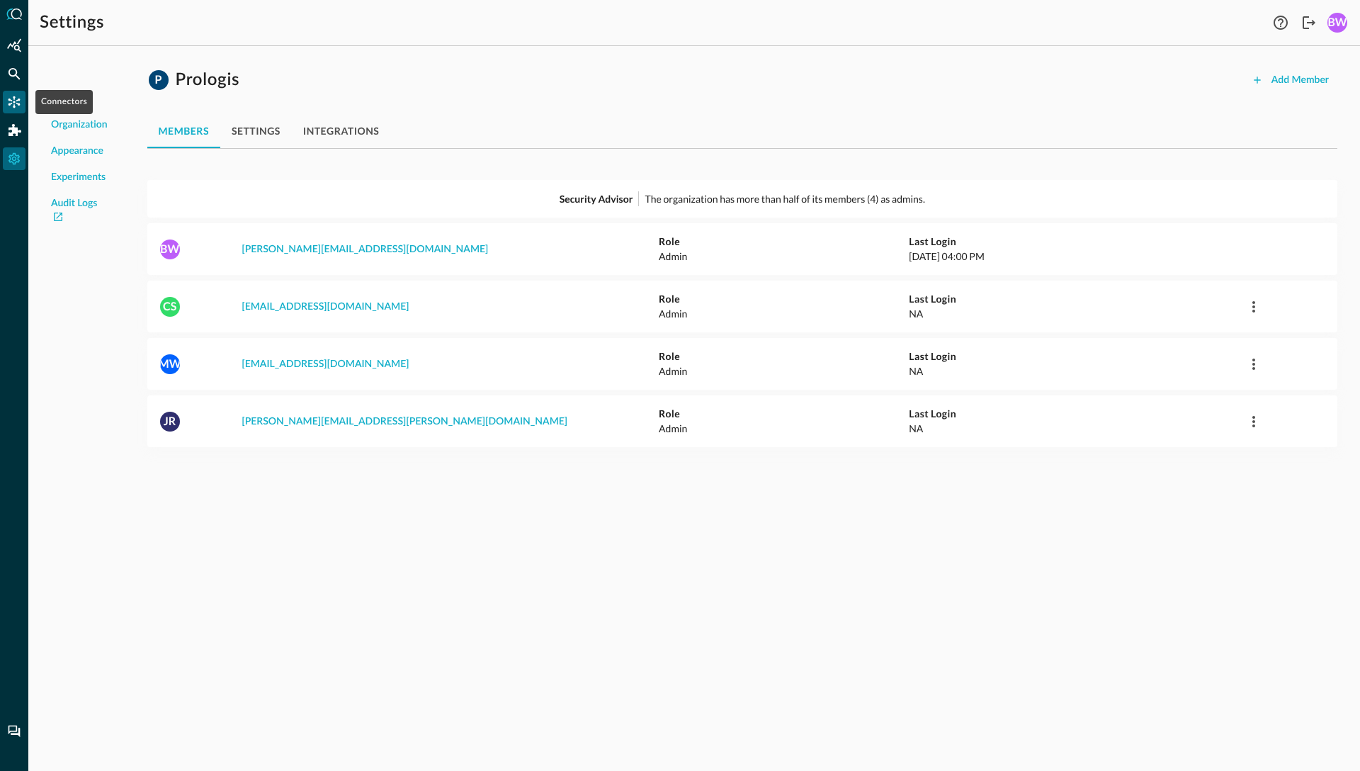
click at [11, 101] on icon "Connectors" at bounding box center [14, 102] width 14 height 14
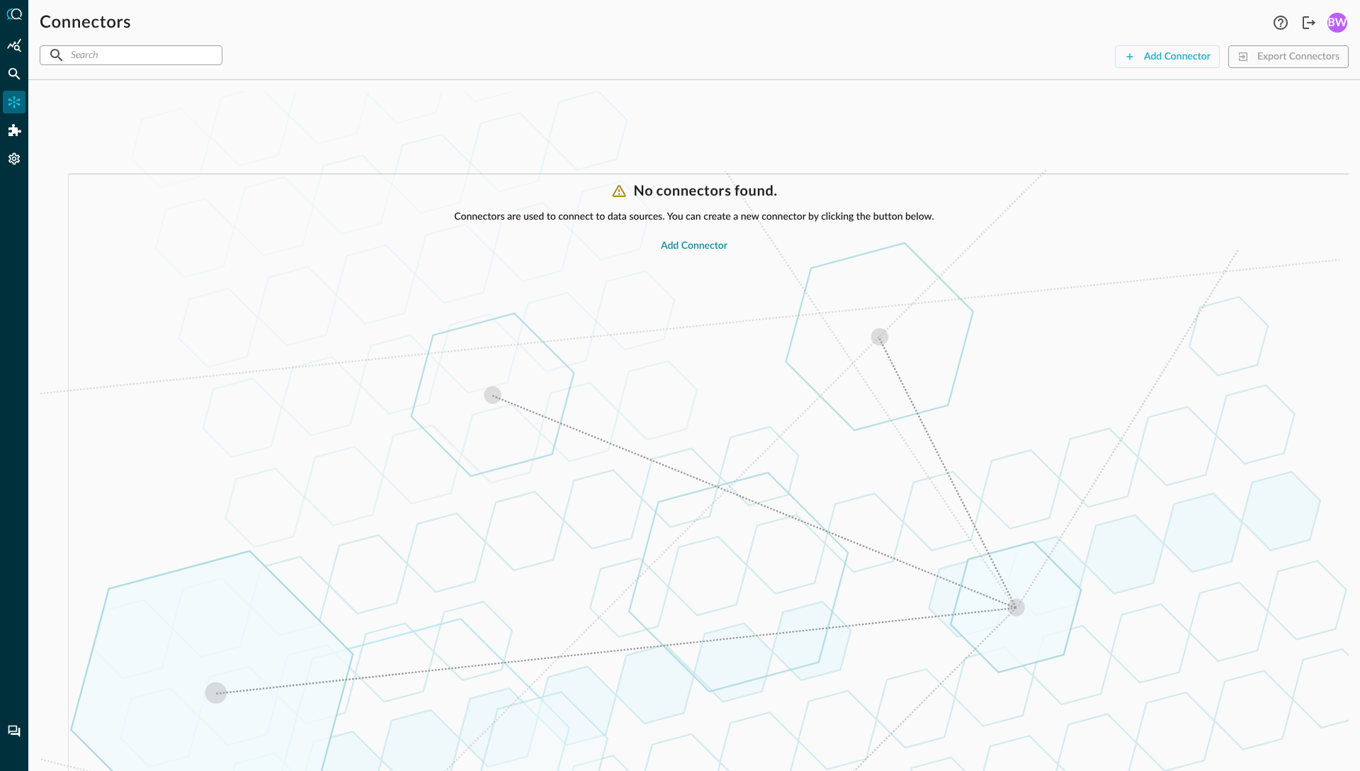
click at [685, 247] on div "Add Connector" at bounding box center [694, 246] width 67 height 18
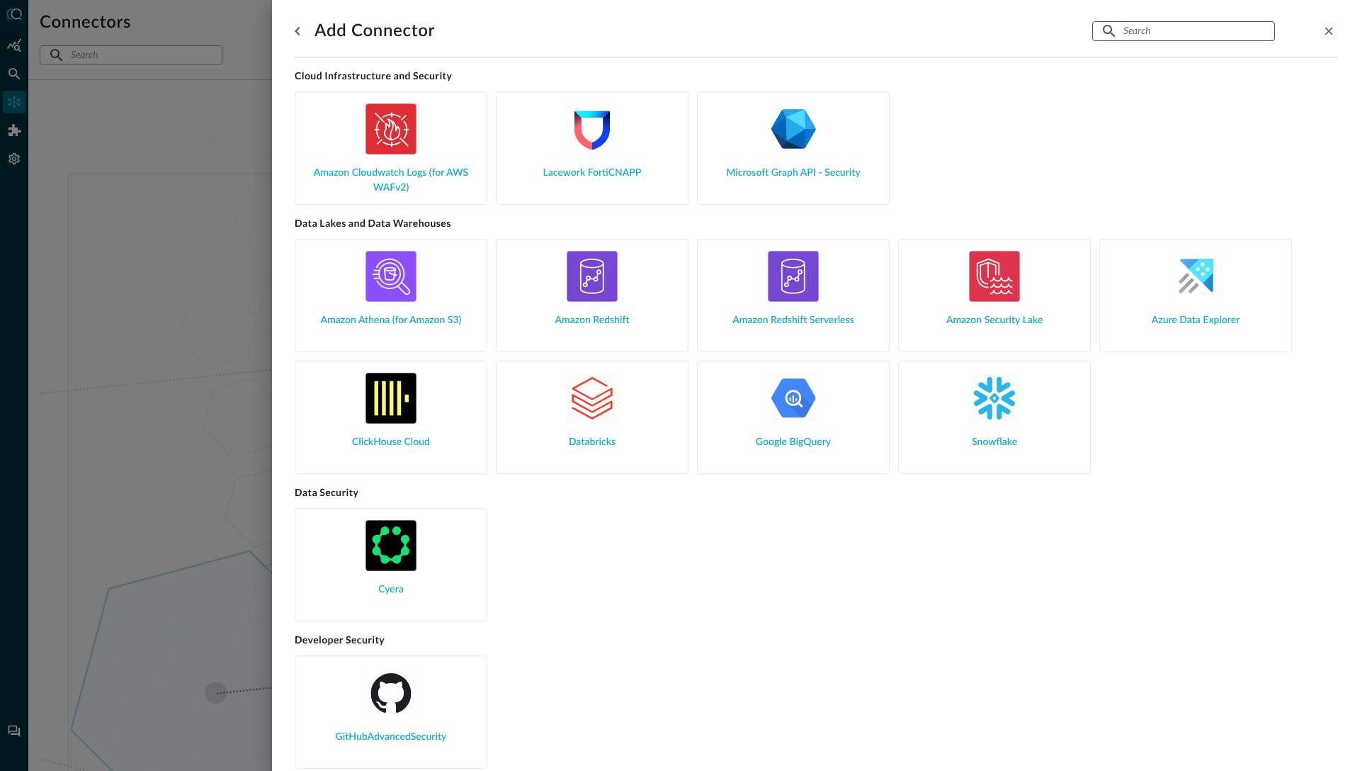
click at [1146, 35] on input "text" at bounding box center [1183, 31] width 119 height 26
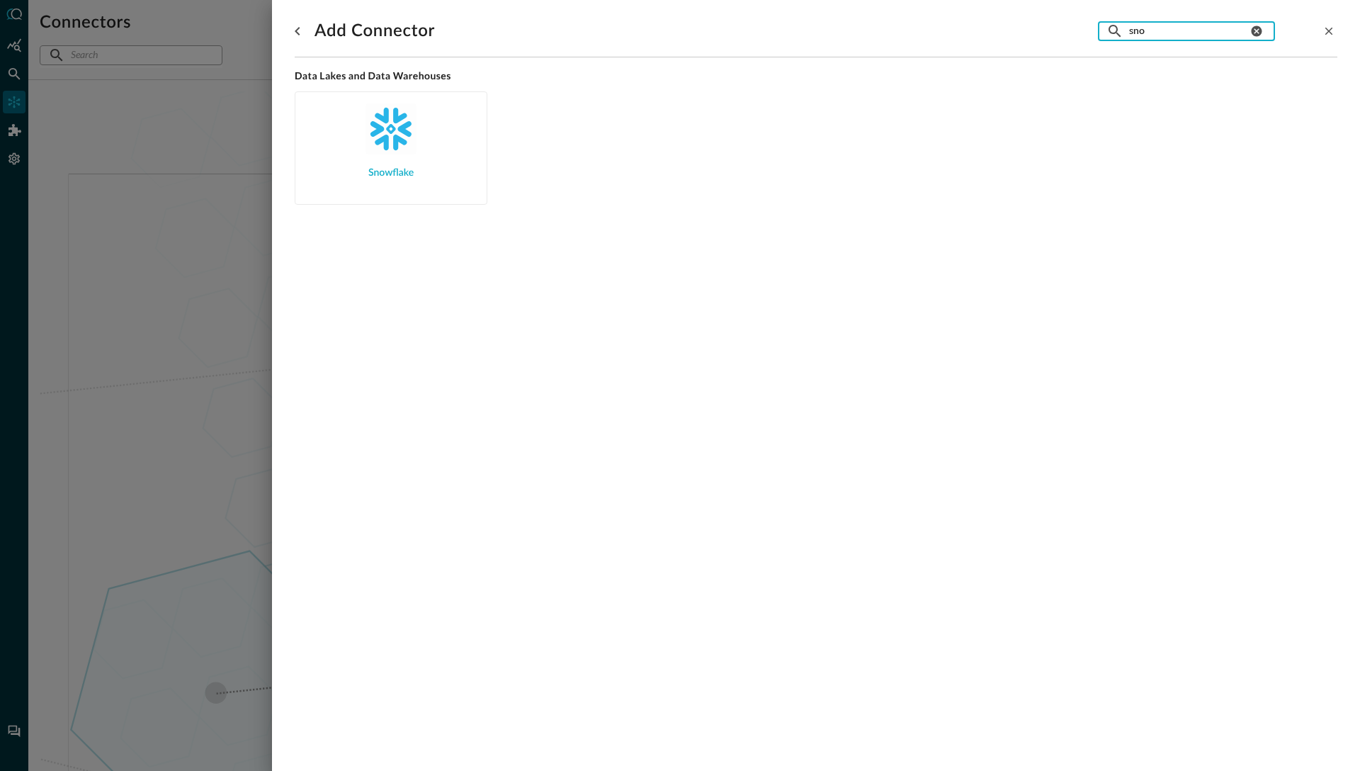
type input "sno"
click at [413, 140] on img at bounding box center [391, 128] width 51 height 51
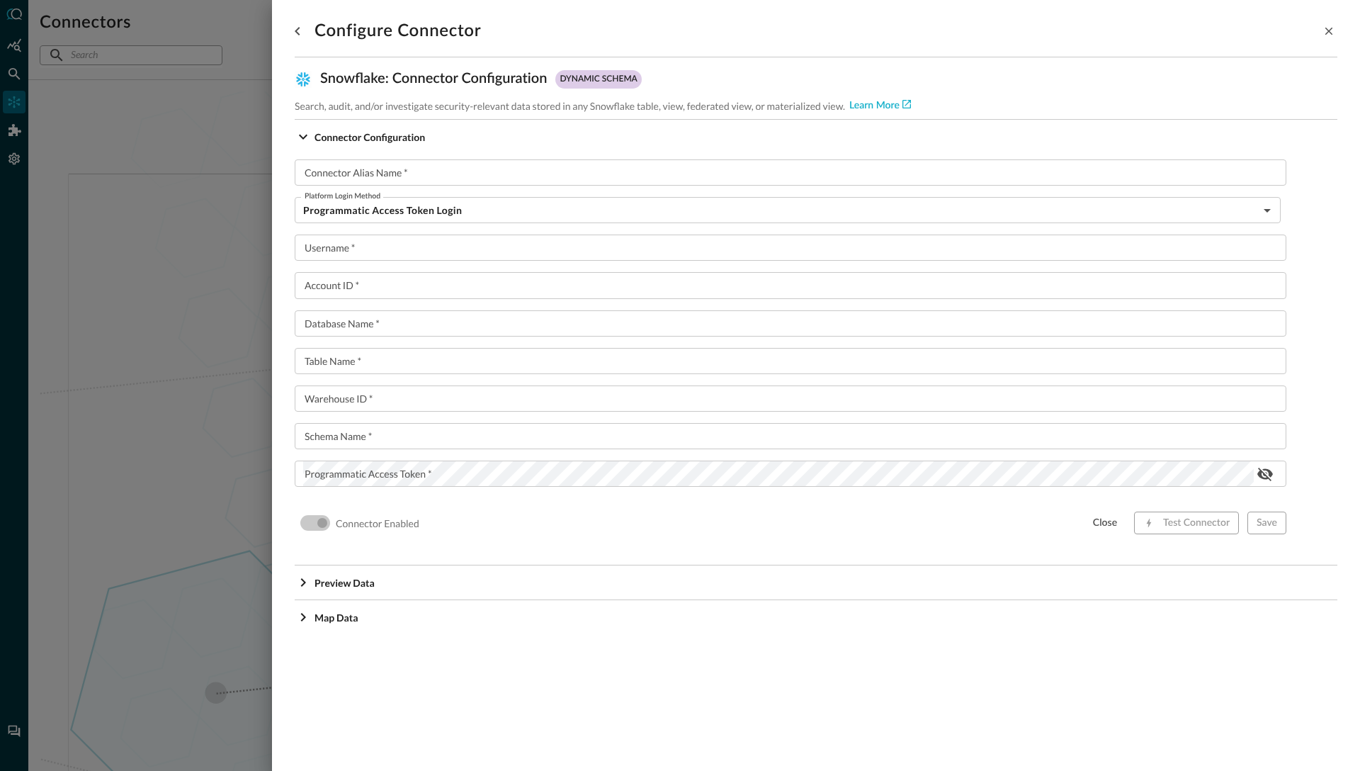
click at [197, 166] on div at bounding box center [680, 385] width 1360 height 771
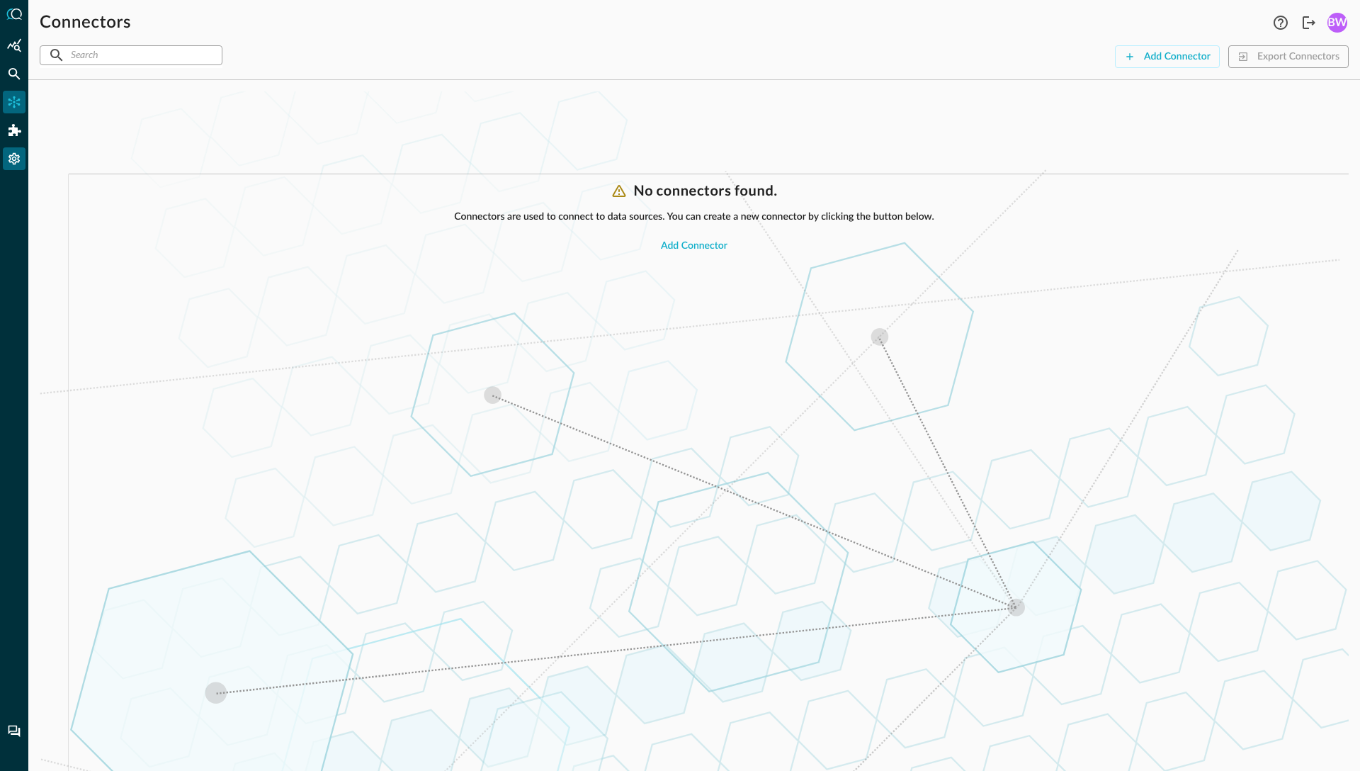
click at [18, 157] on icon "Settings" at bounding box center [14, 159] width 11 height 12
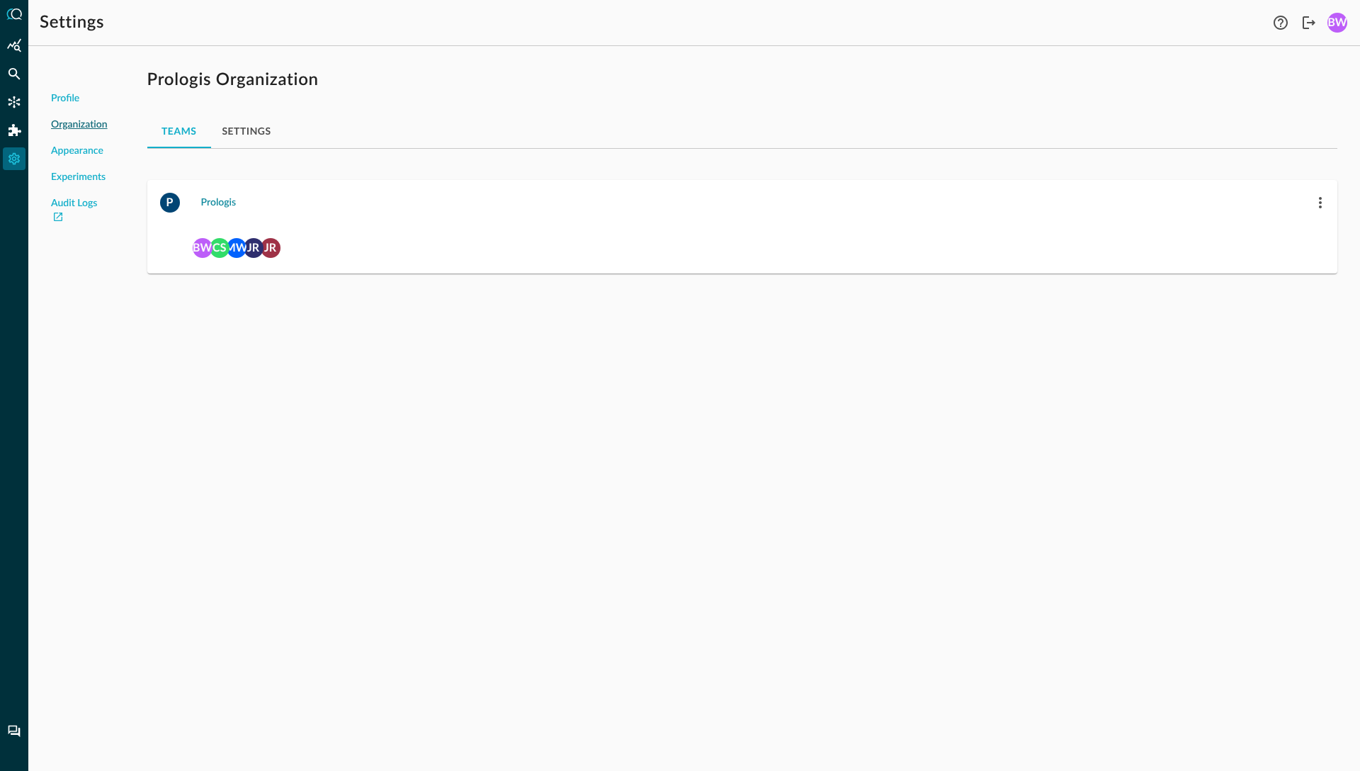
click at [215, 202] on div "Prologis" at bounding box center [218, 203] width 35 height 18
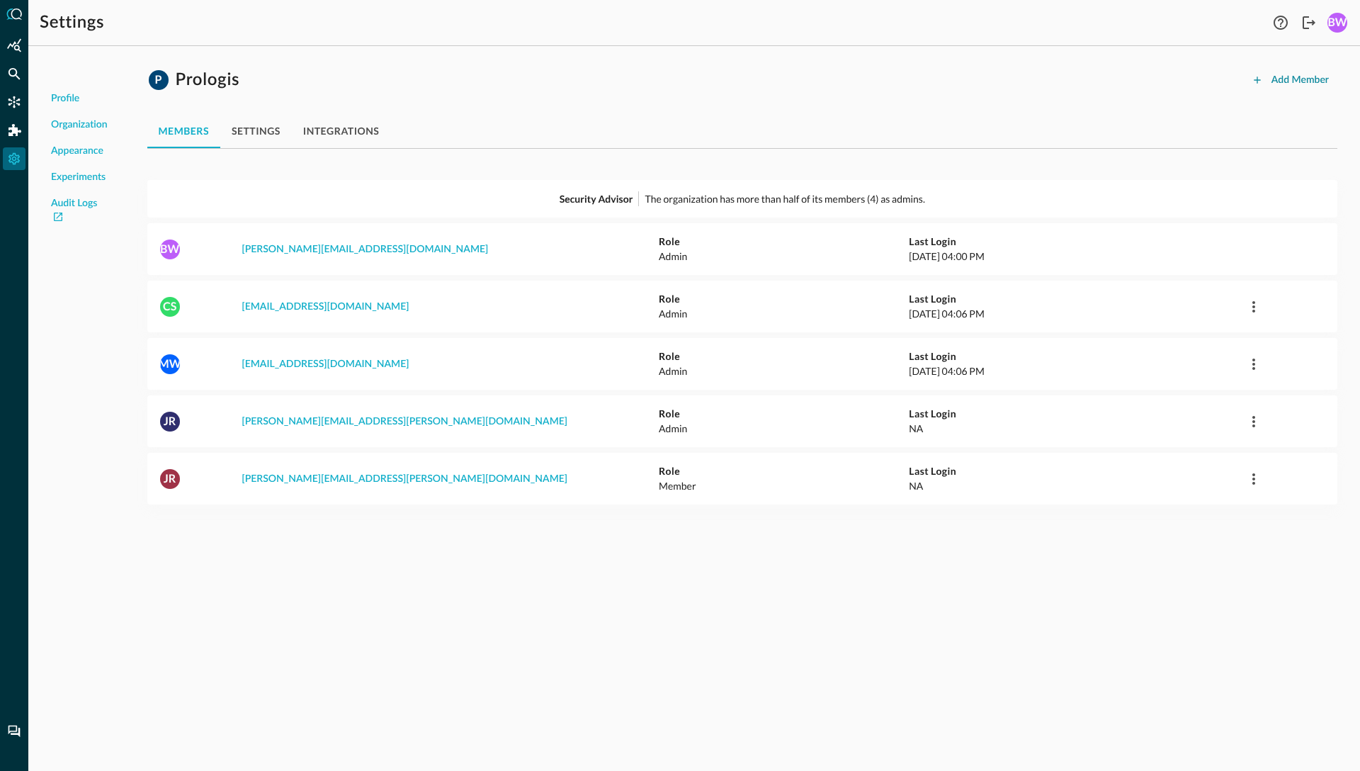
click at [1287, 77] on div "Add Member" at bounding box center [1300, 81] width 57 height 18
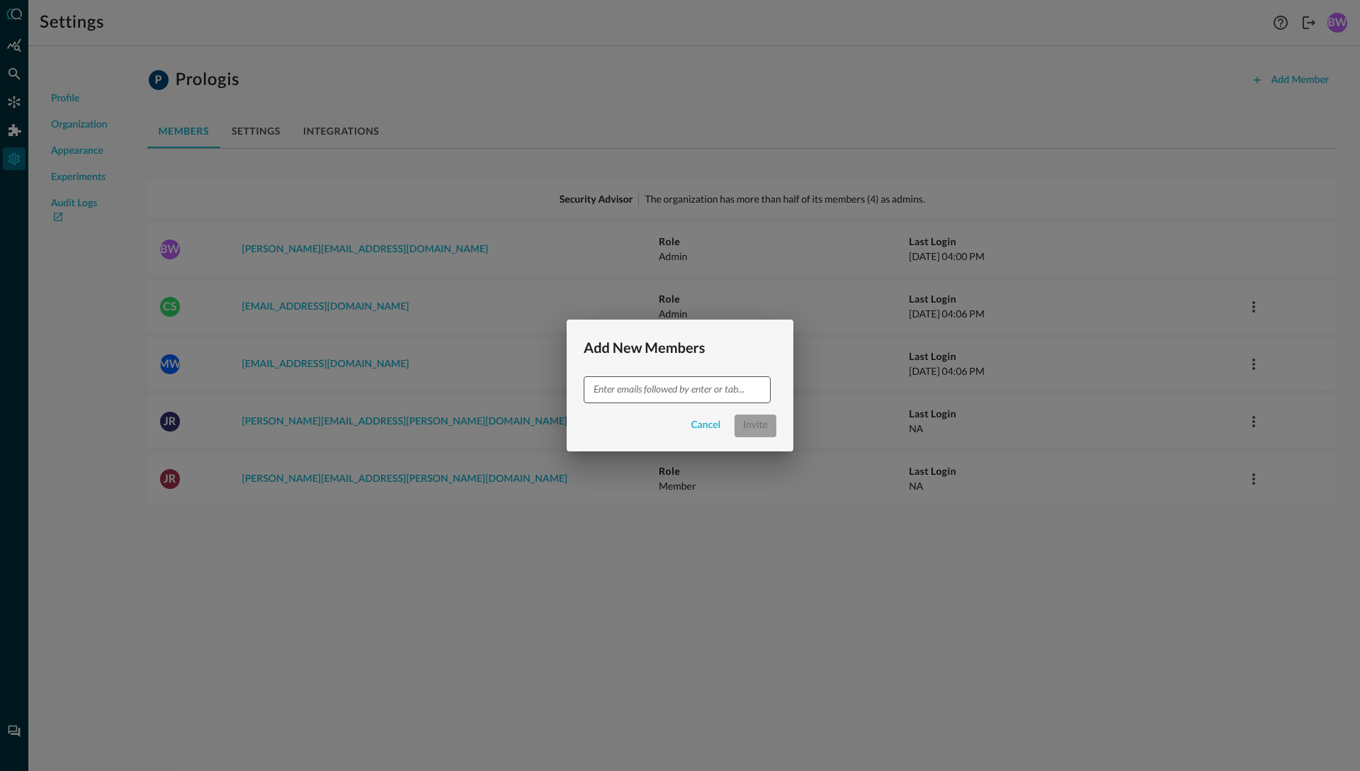
click at [622, 389] on input "text" at bounding box center [676, 389] width 176 height 18
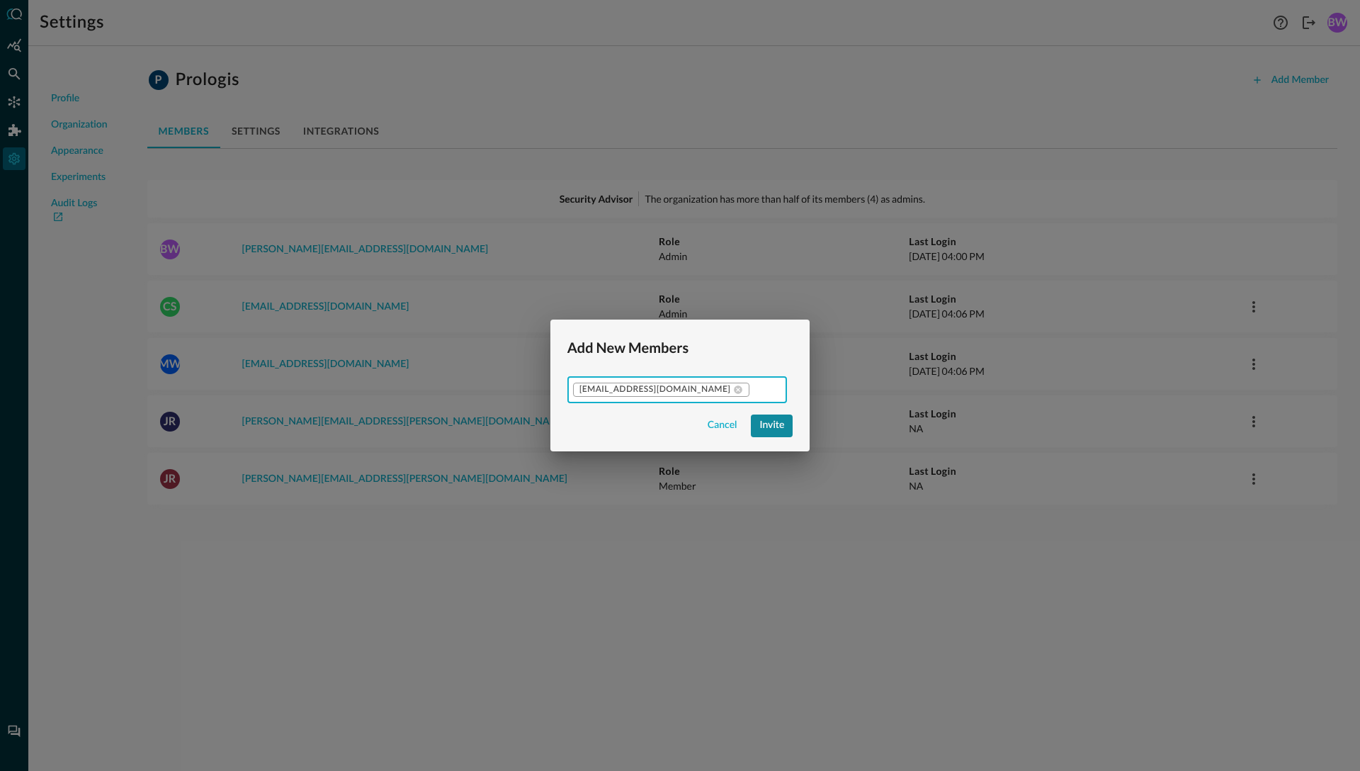
click at [763, 426] on div "Invite" at bounding box center [771, 426] width 25 height 18
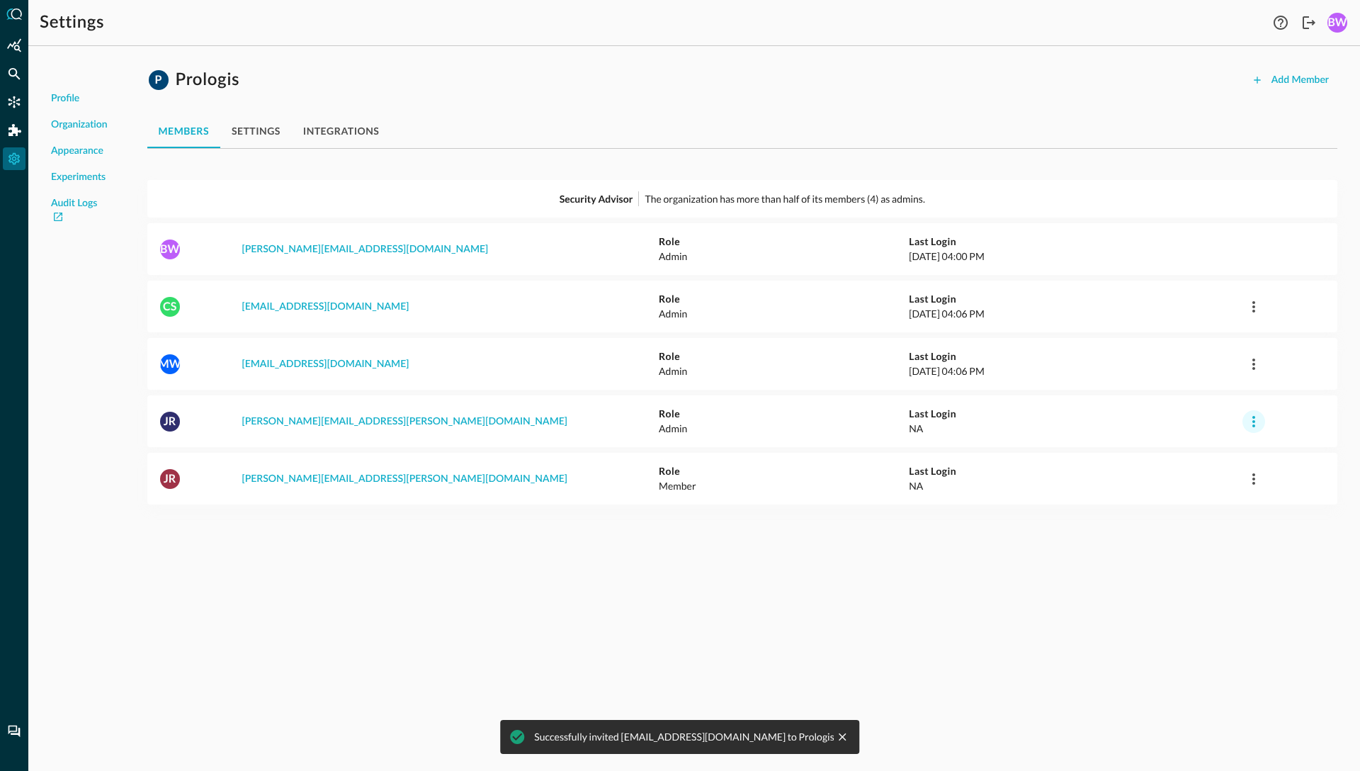
click at [1256, 422] on icon "button" at bounding box center [1253, 421] width 17 height 17
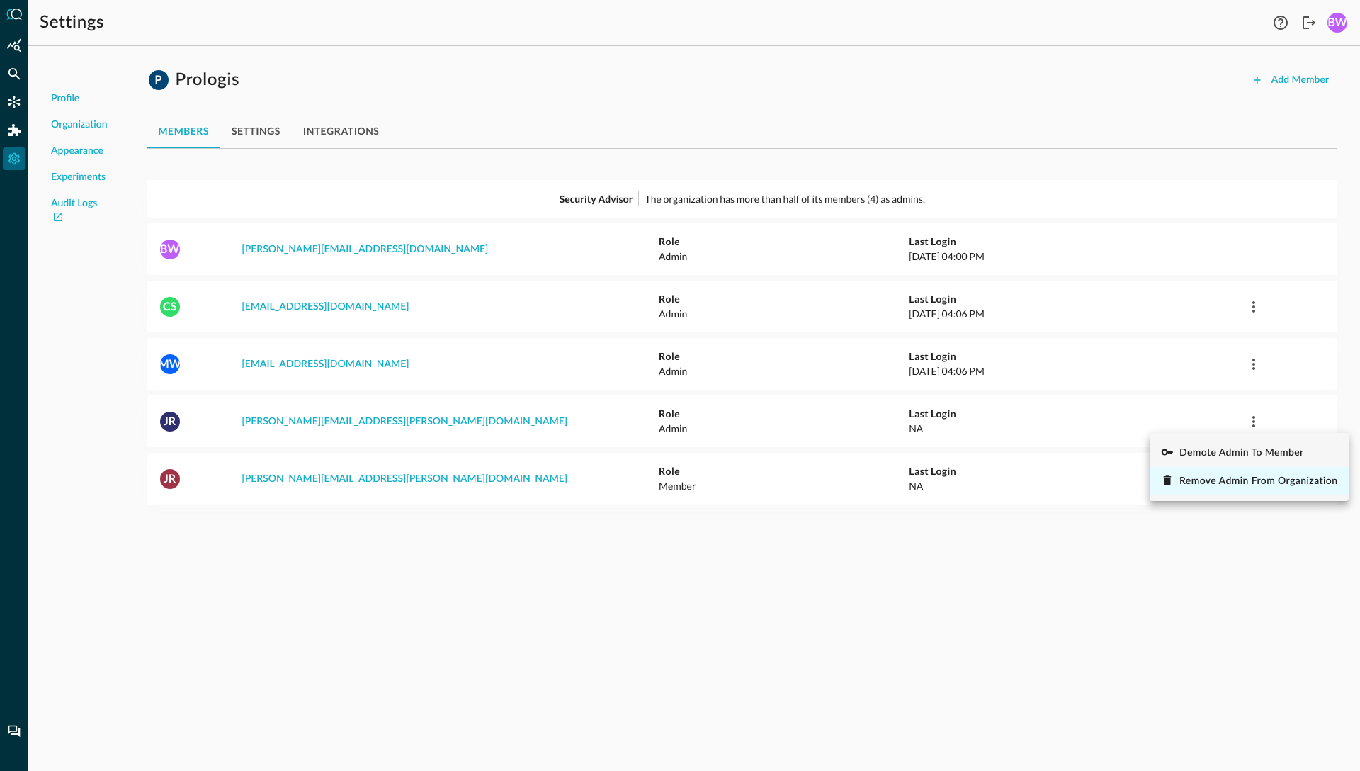
click at [1221, 480] on span "Remove Admin from Organization" at bounding box center [1259, 481] width 158 height 10
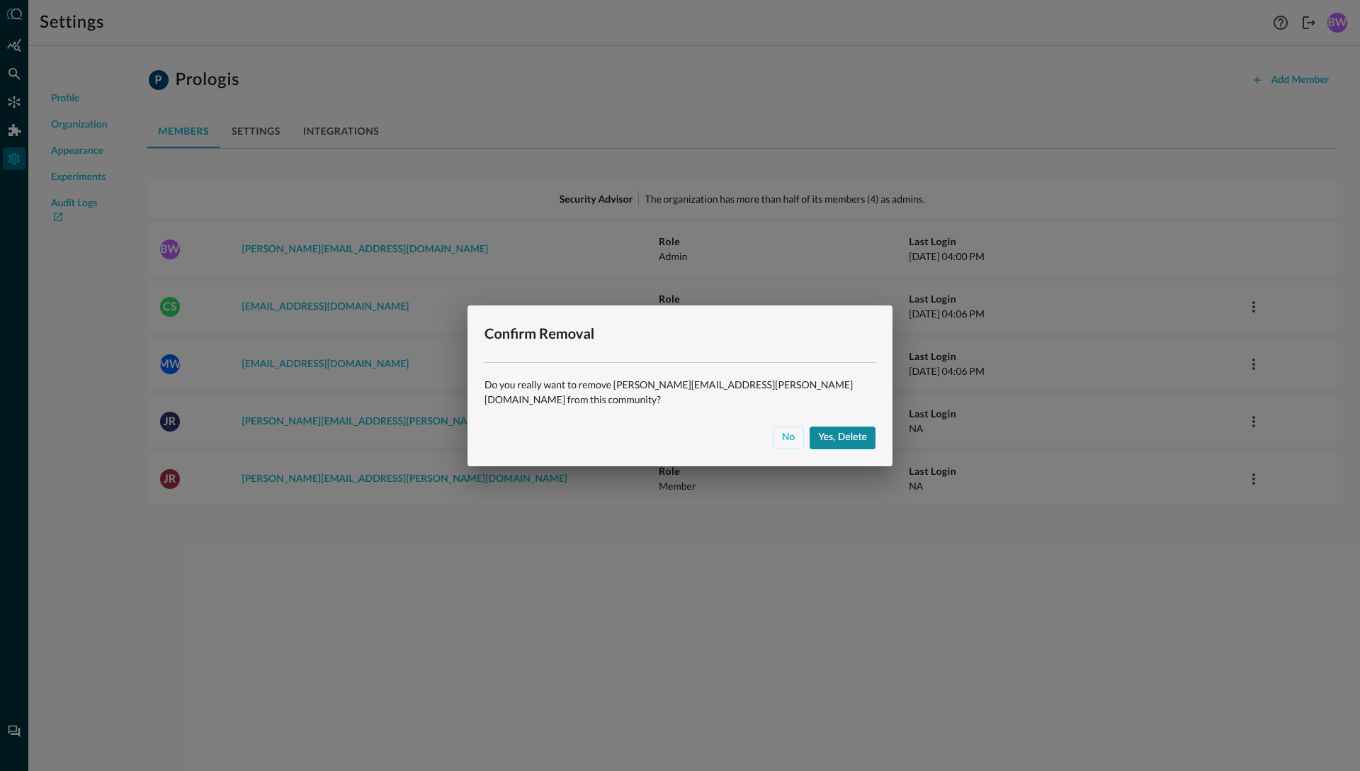
click at [850, 434] on div "Yes, delete" at bounding box center [842, 438] width 49 height 18
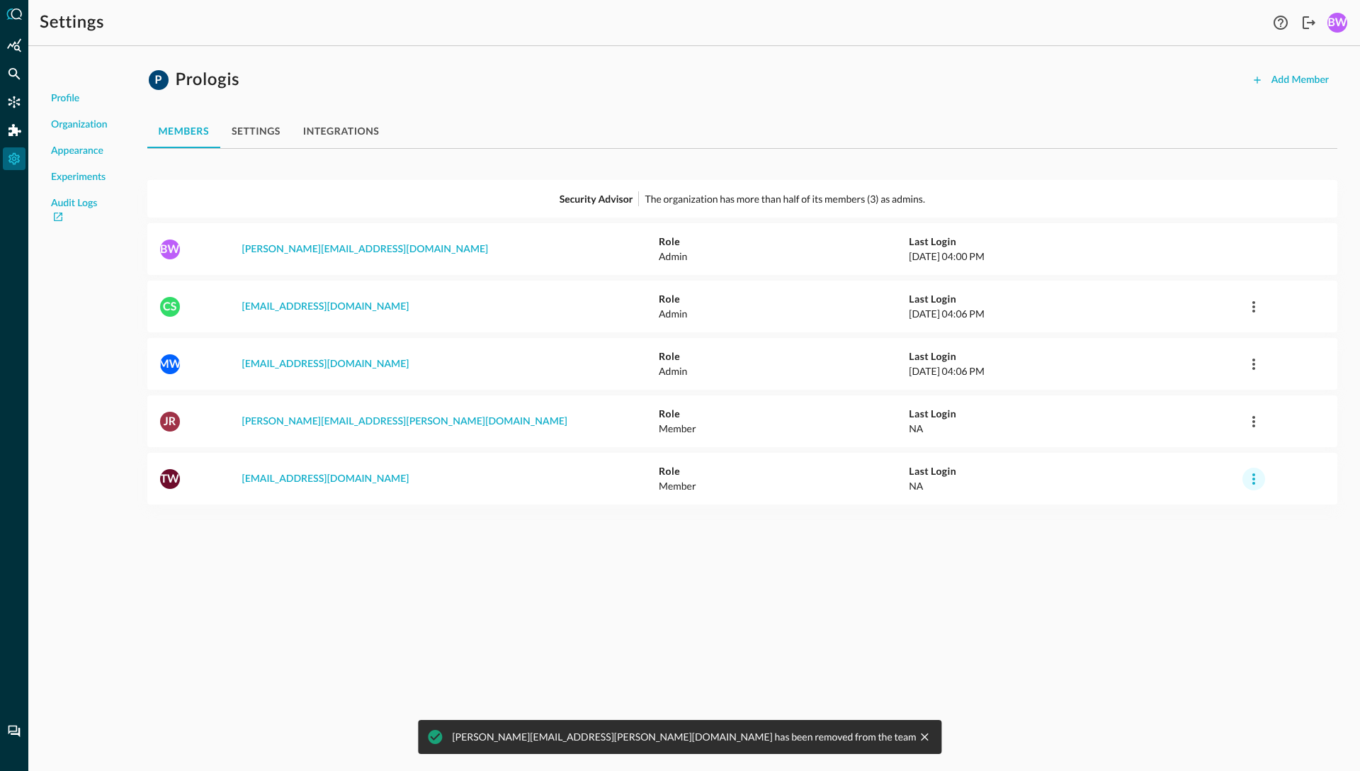
click at [1253, 477] on icon "button" at bounding box center [1253, 478] width 17 height 17
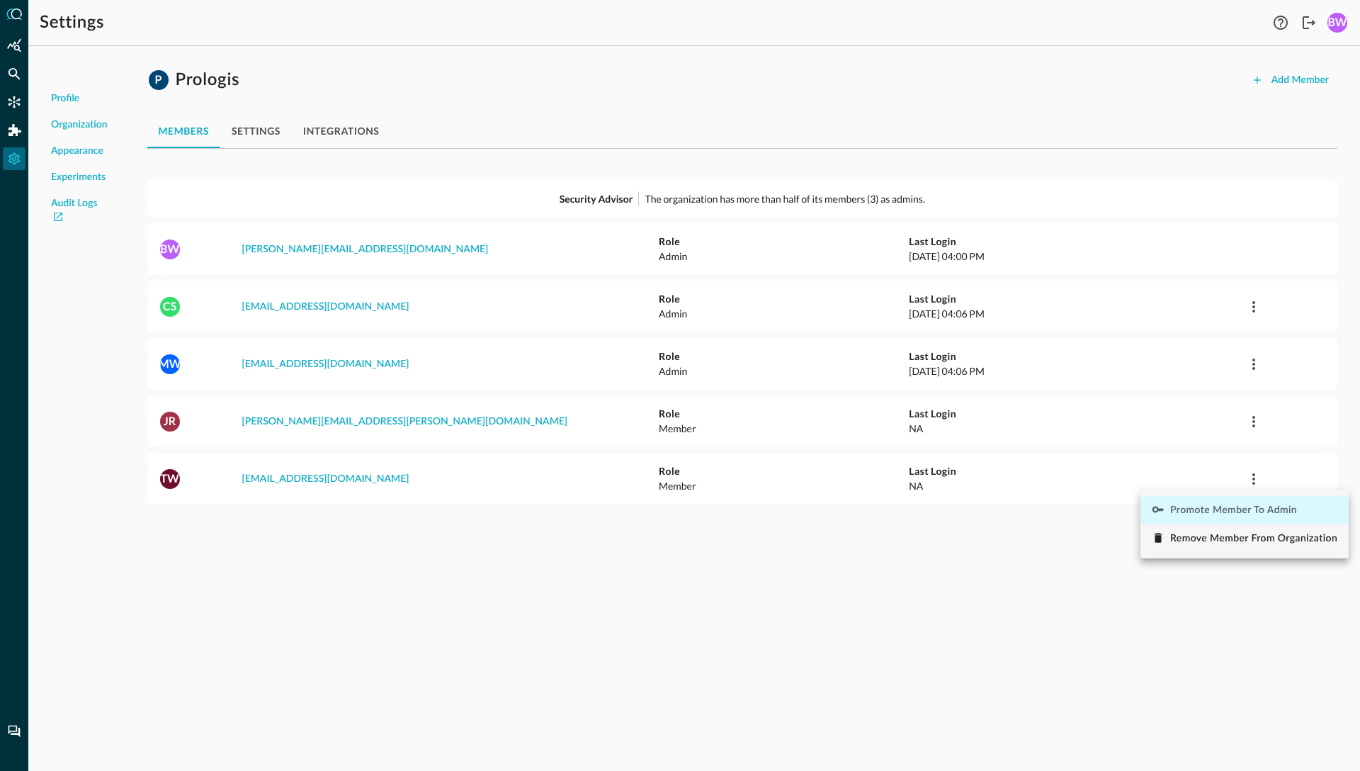
click at [1208, 509] on span "Promote Member to Admin" at bounding box center [1233, 510] width 127 height 10
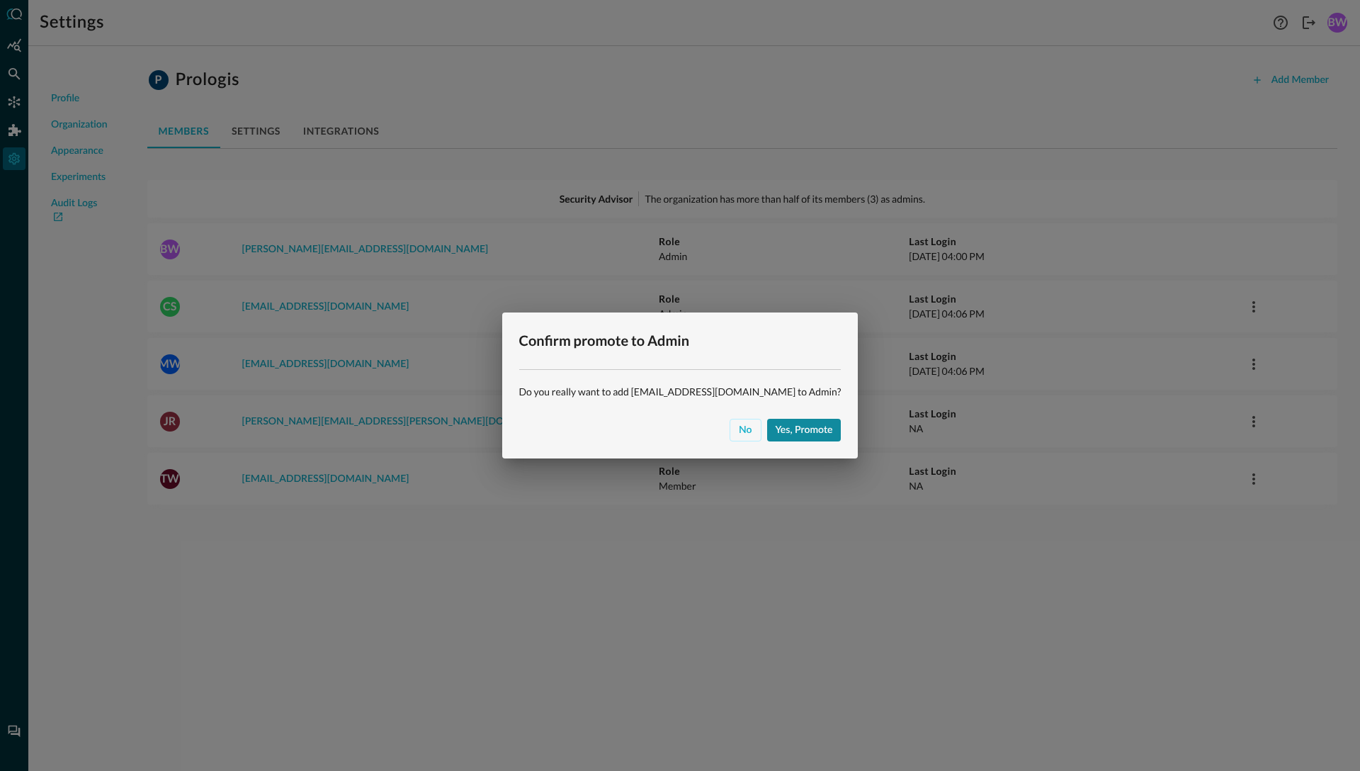
click at [776, 430] on div "Yes, promote" at bounding box center [804, 431] width 57 height 18
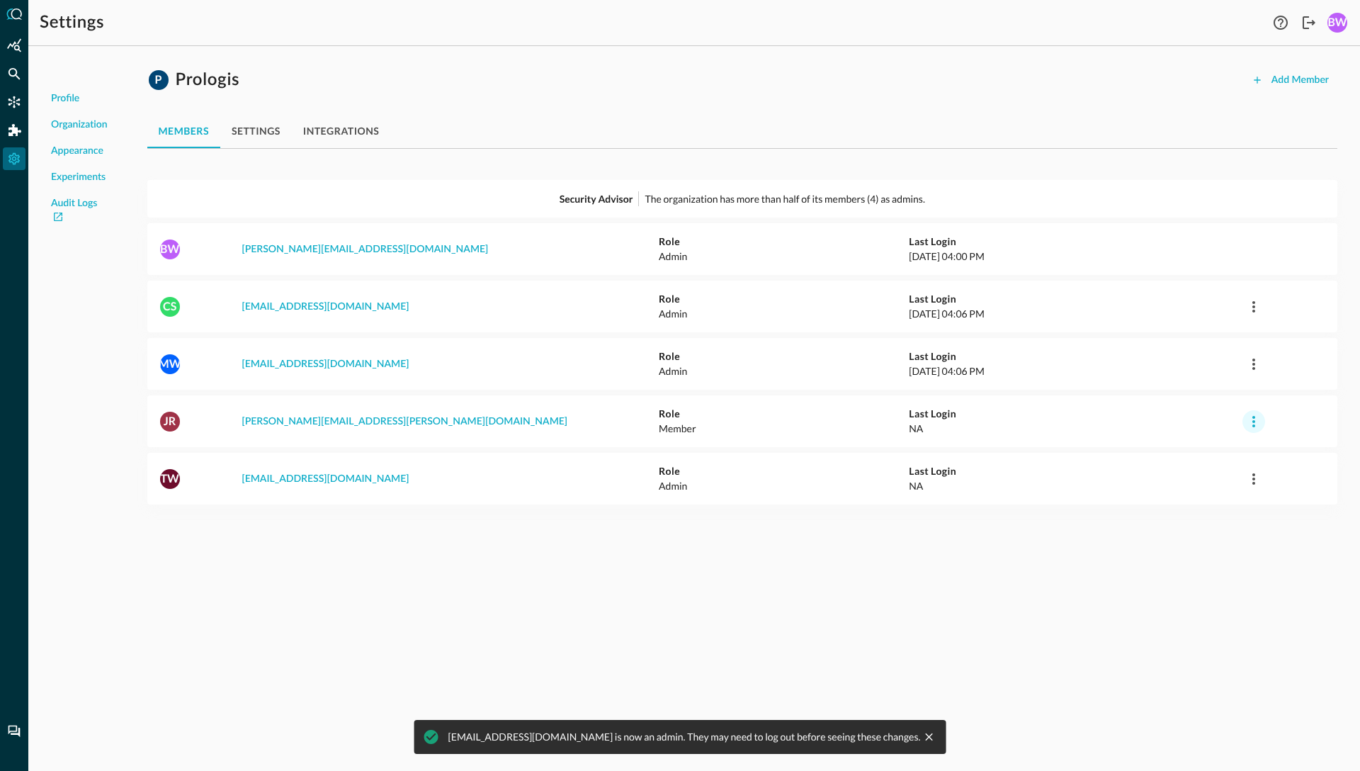
click at [1255, 419] on icon "button" at bounding box center [1253, 421] width 17 height 17
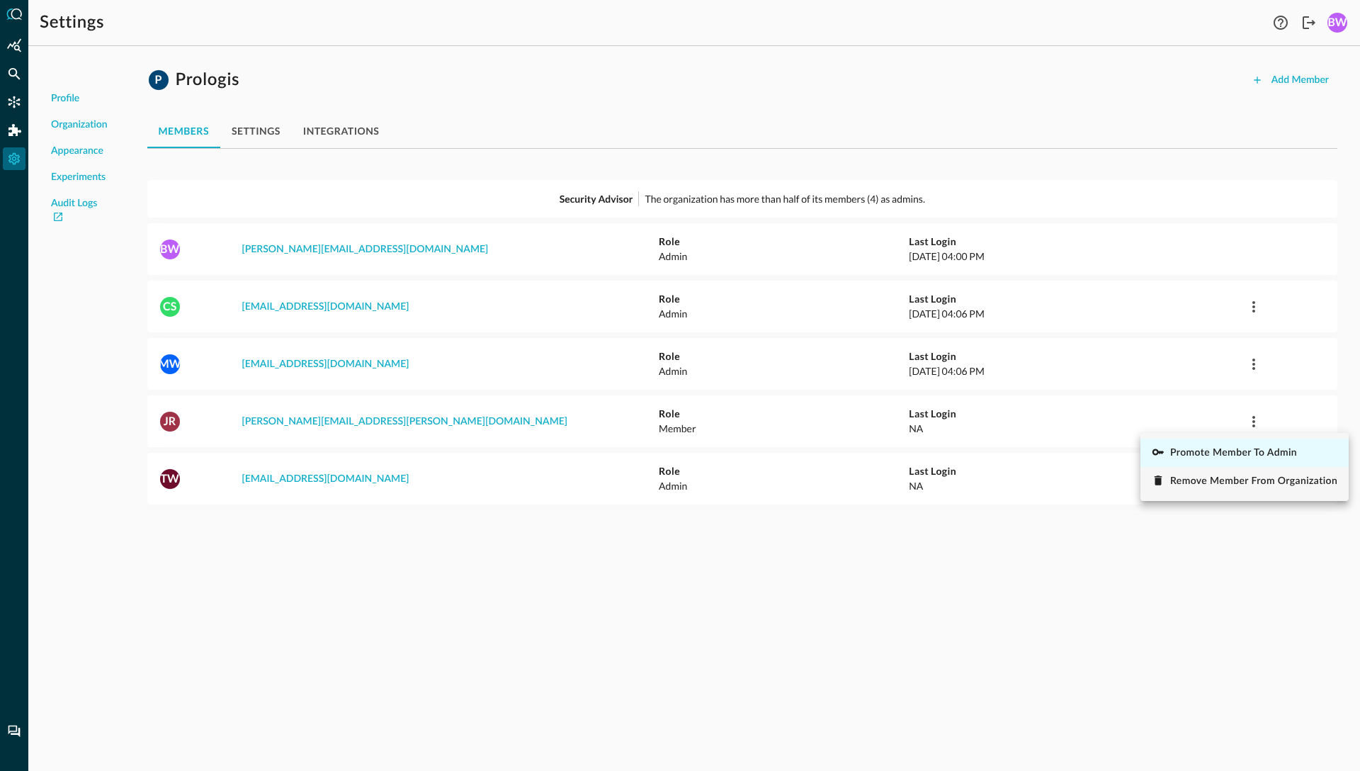
click at [1210, 453] on span "Promote Member to Admin" at bounding box center [1233, 453] width 127 height 10
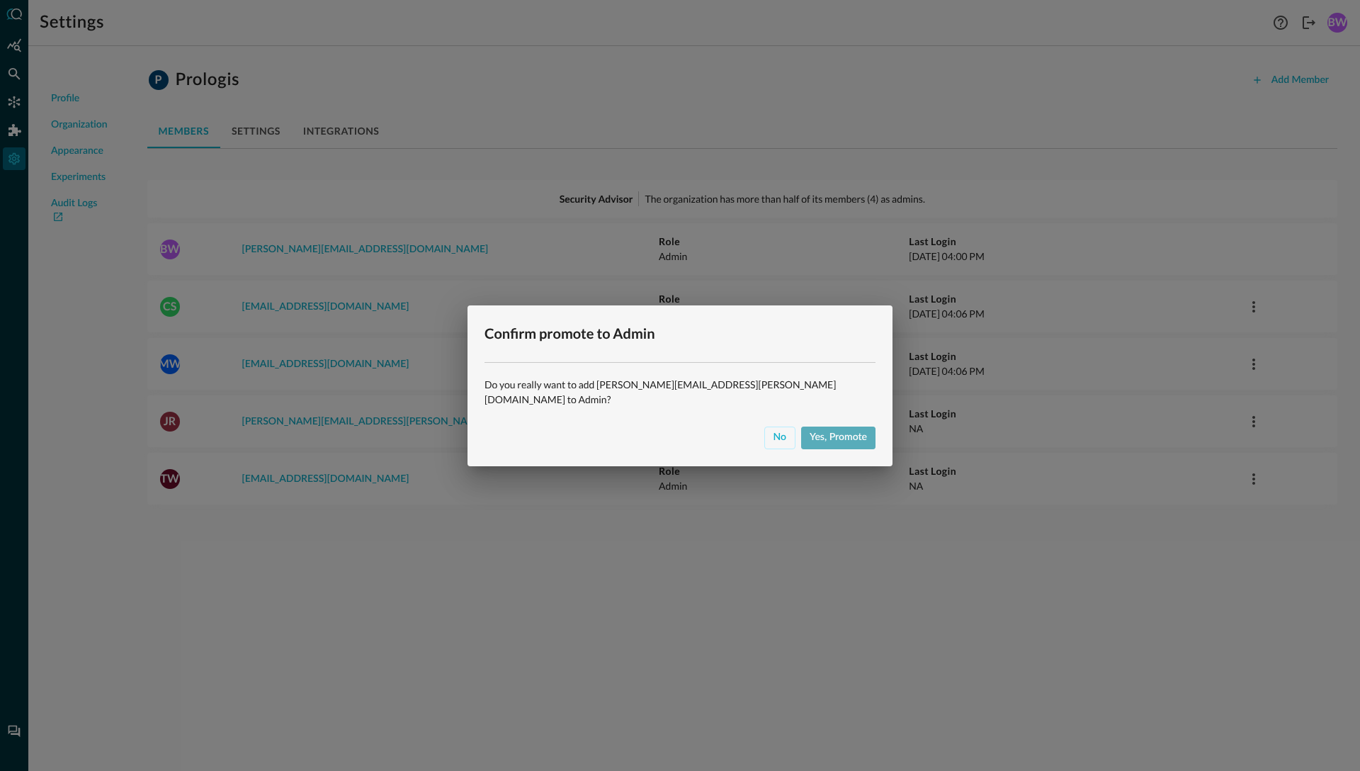
click at [810, 429] on div "Yes, promote" at bounding box center [838, 438] width 57 height 18
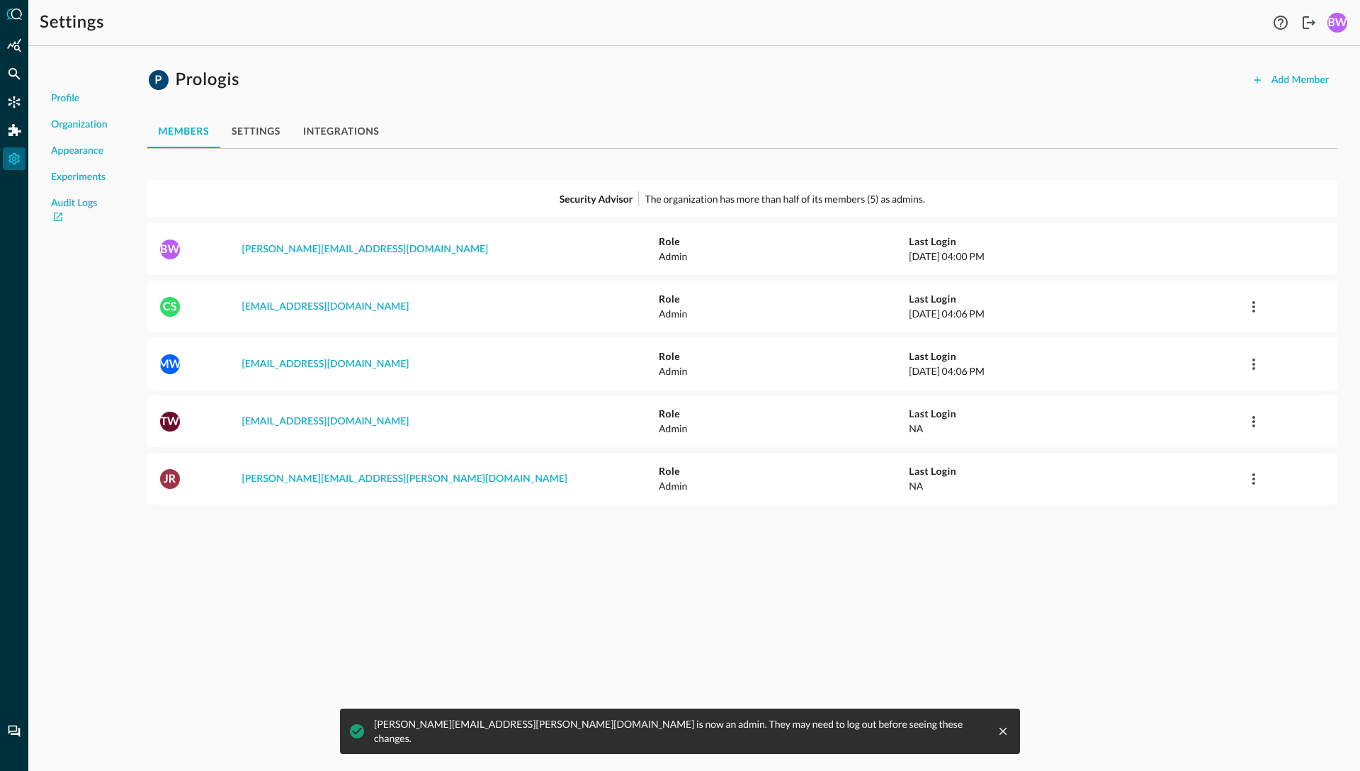
click at [416, 549] on div "Profile Organization Appearance Experiments Audit Logs P Prologis Add Member me…" at bounding box center [694, 413] width 1332 height 713
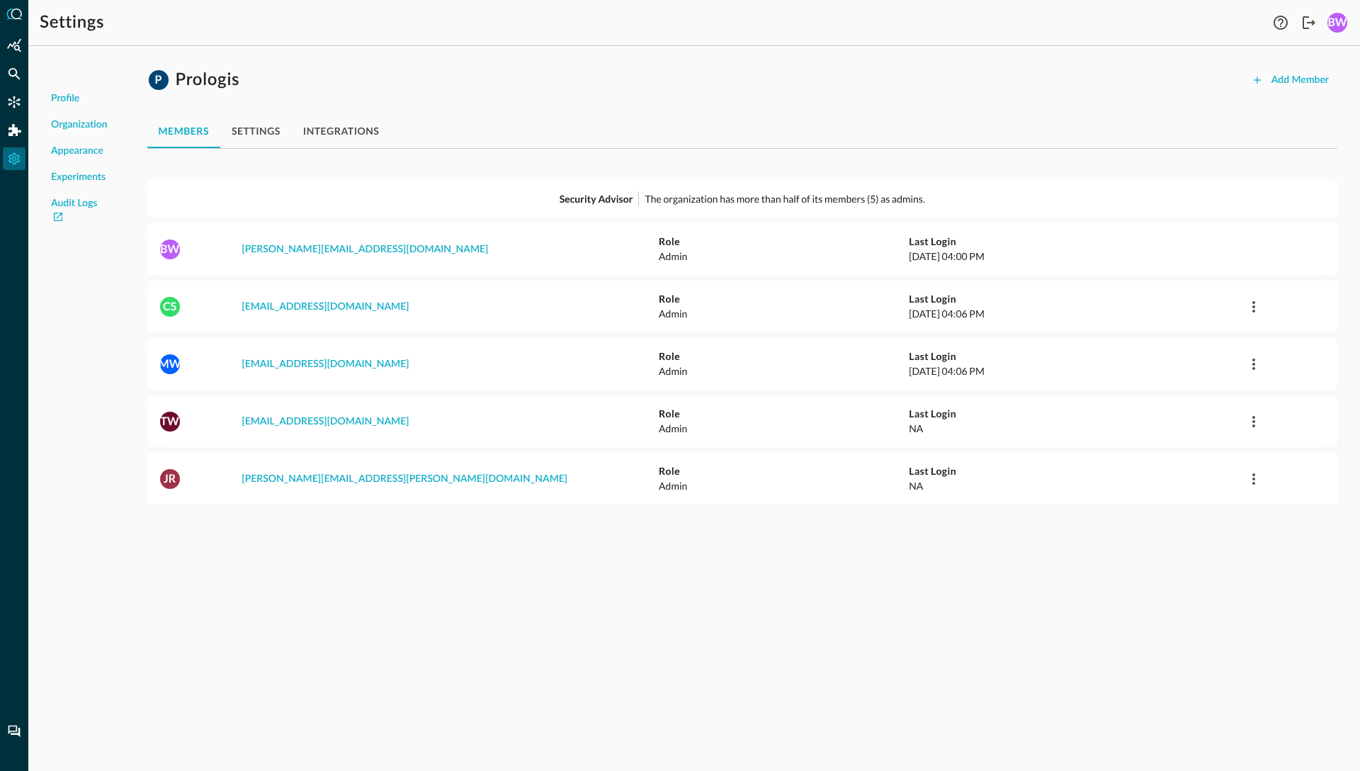
click at [433, 564] on div "Profile Organization Appearance Experiments Audit Logs P Prologis Add Member me…" at bounding box center [694, 413] width 1332 height 713
click at [455, 422] on p "[EMAIL_ADDRESS][DOMAIN_NAME]" at bounding box center [450, 421] width 417 height 16
click at [1291, 79] on div "Add Member" at bounding box center [1300, 81] width 57 height 18
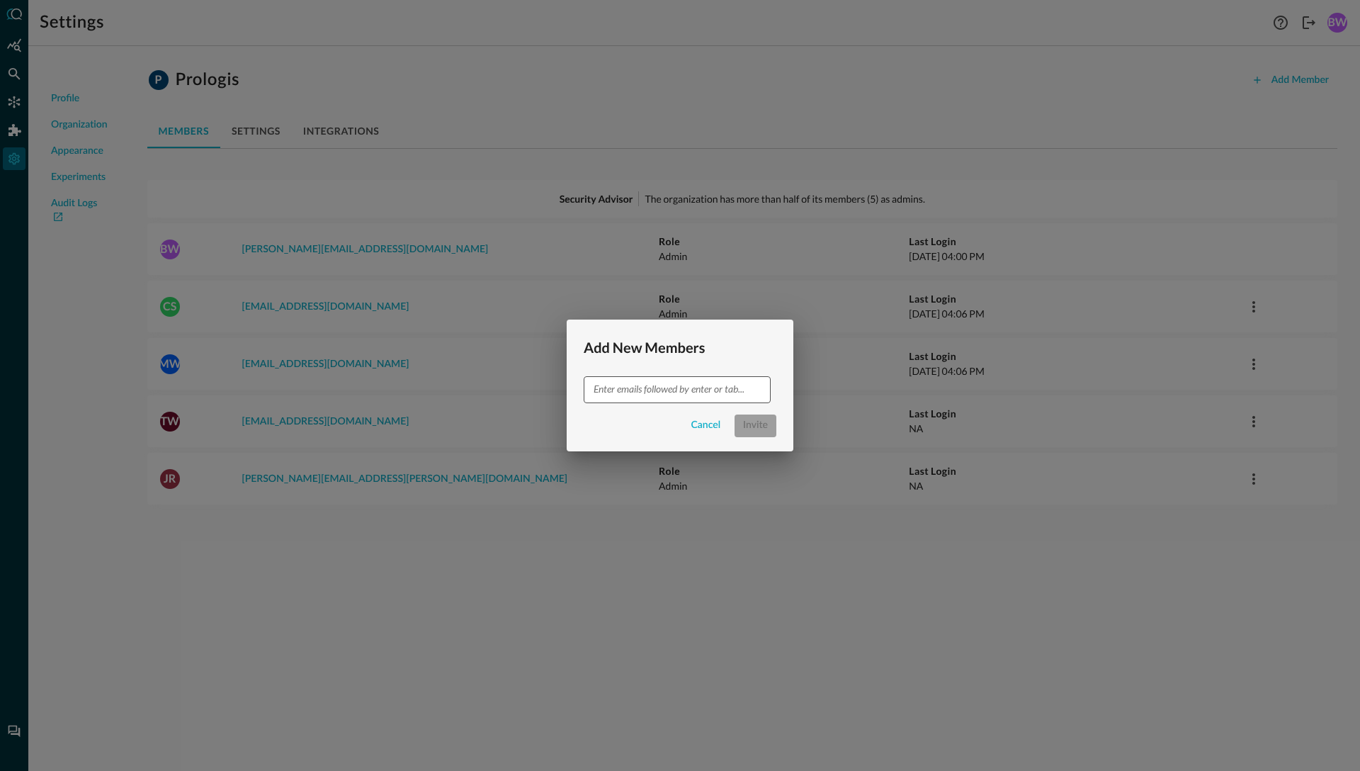
click at [610, 392] on input "text" at bounding box center [676, 389] width 176 height 18
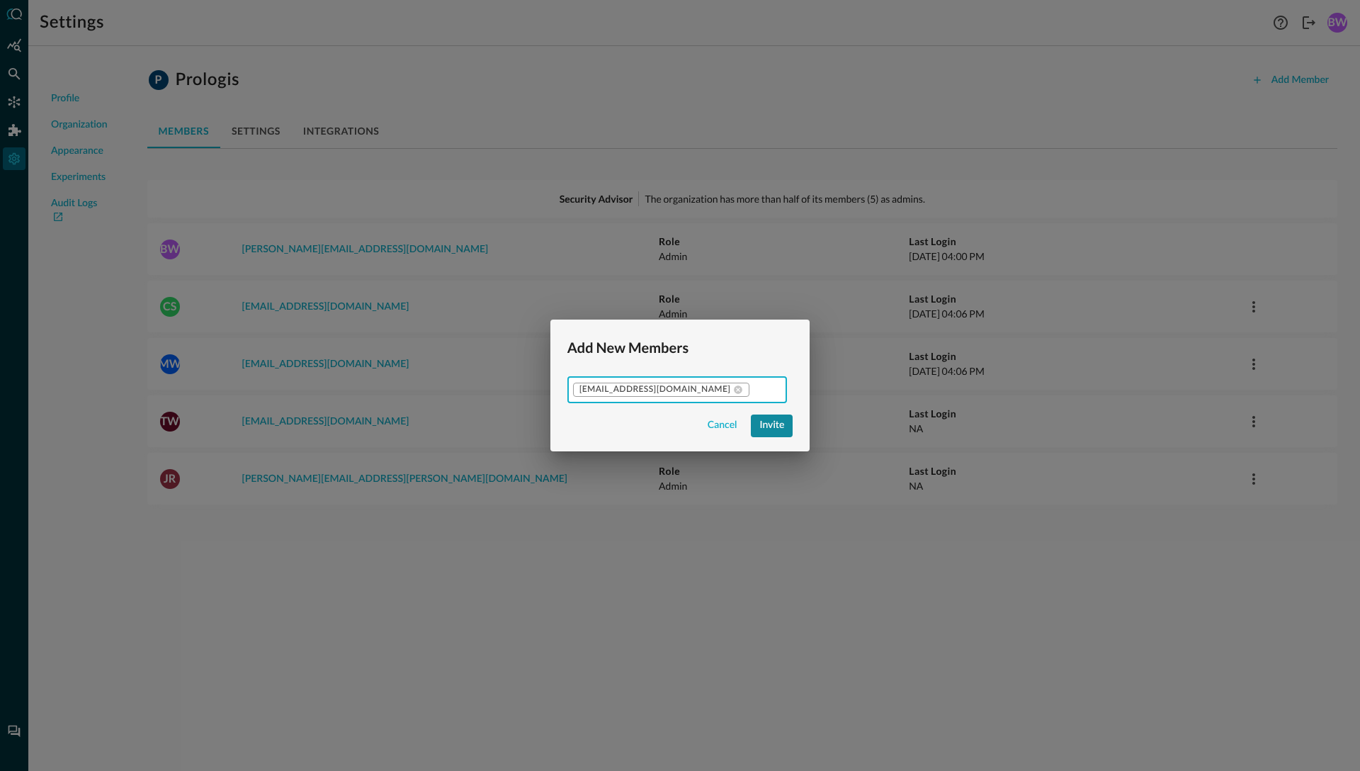
click at [759, 426] on div "Invite" at bounding box center [771, 426] width 25 height 18
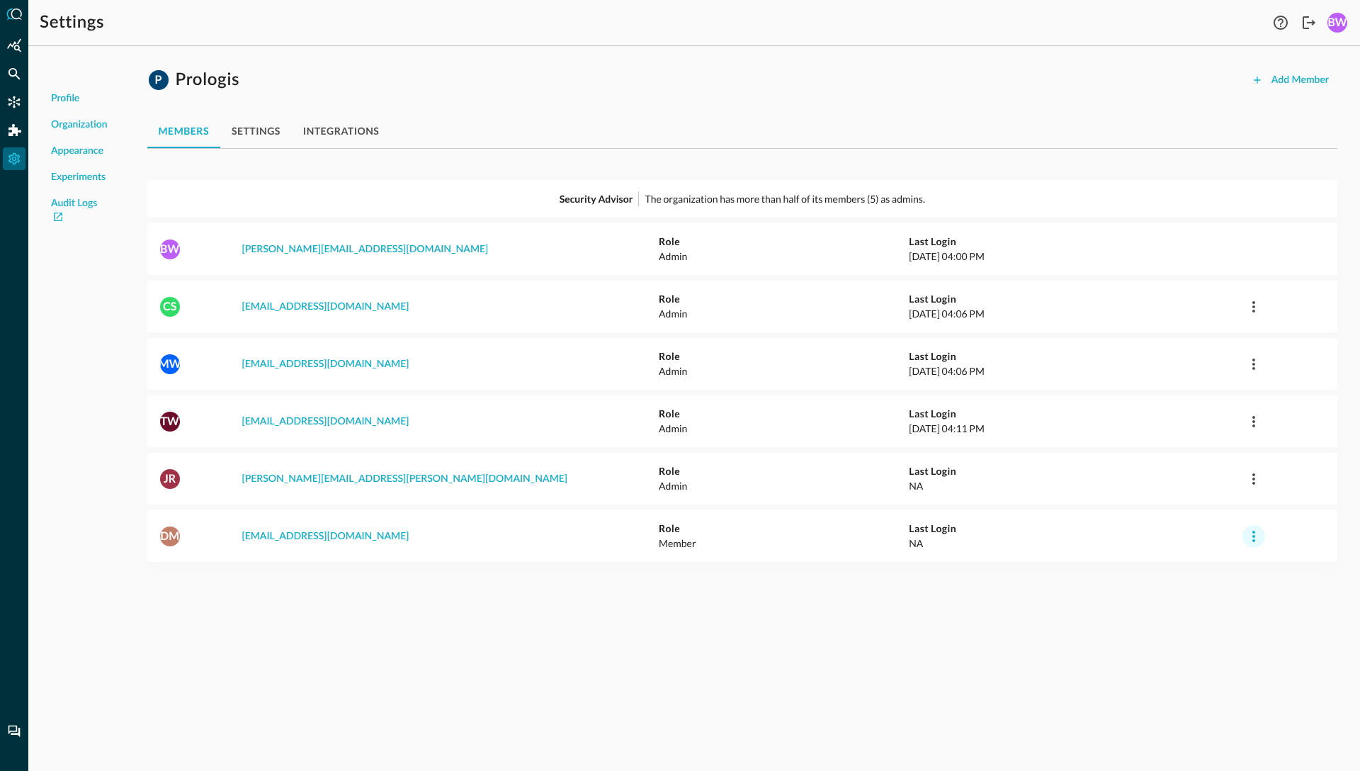
click at [1257, 536] on icon "button" at bounding box center [1253, 536] width 17 height 17
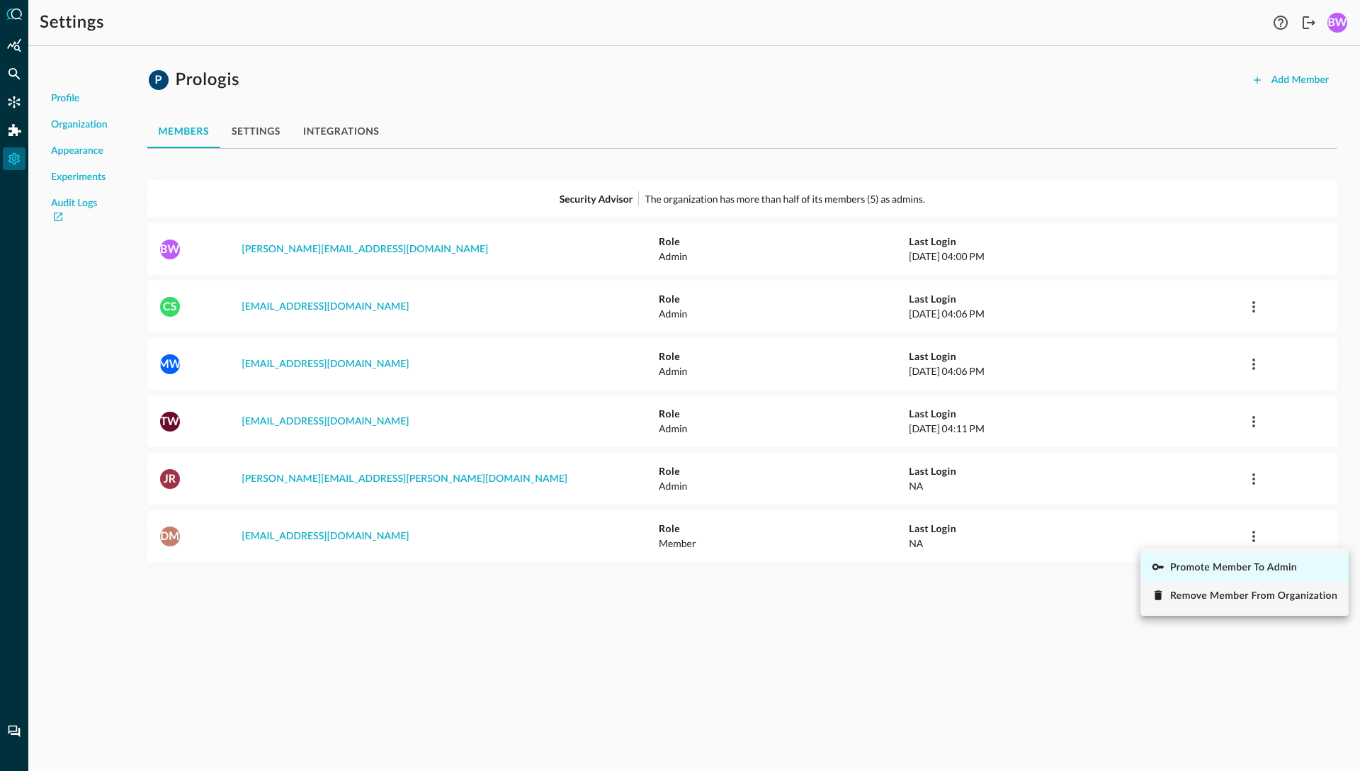
click at [1208, 572] on span "Promote Member to Admin" at bounding box center [1233, 568] width 127 height 10
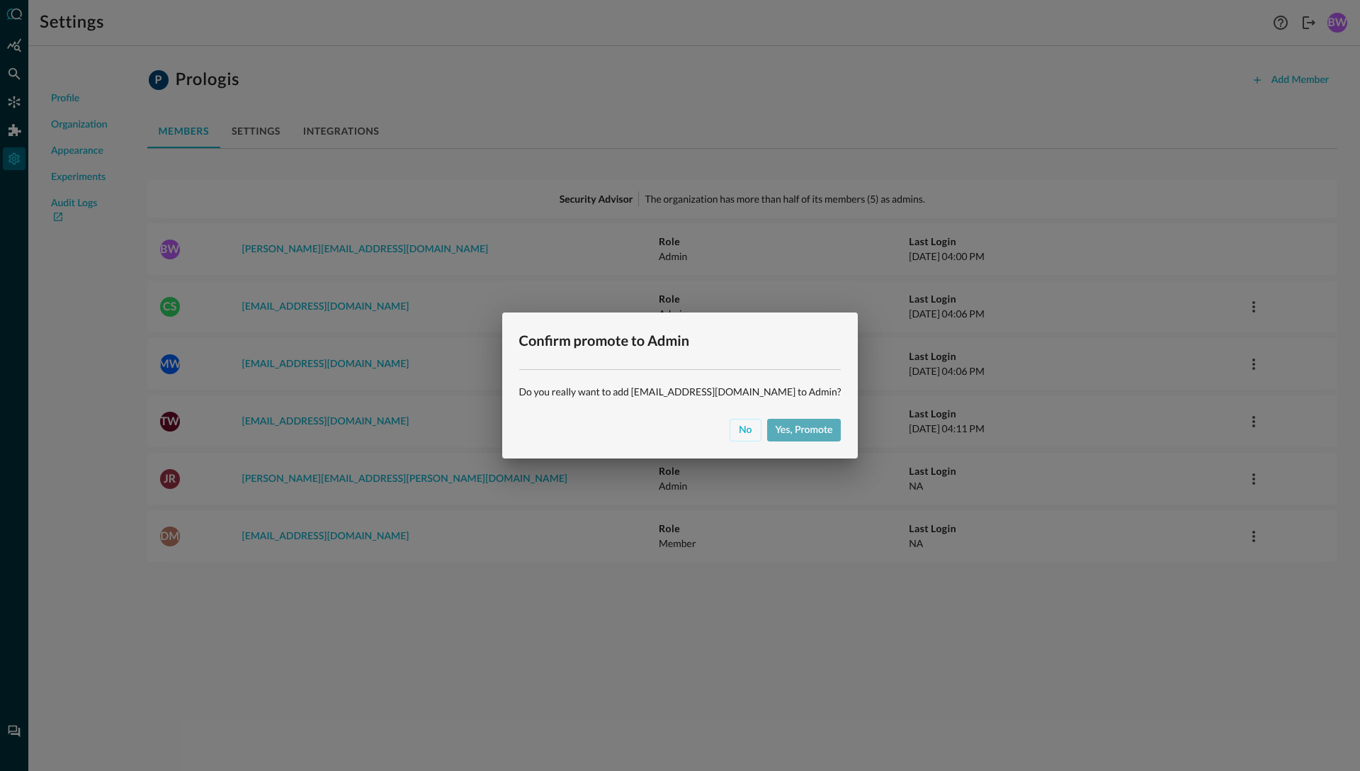
click at [776, 430] on div "Yes, promote" at bounding box center [804, 431] width 57 height 18
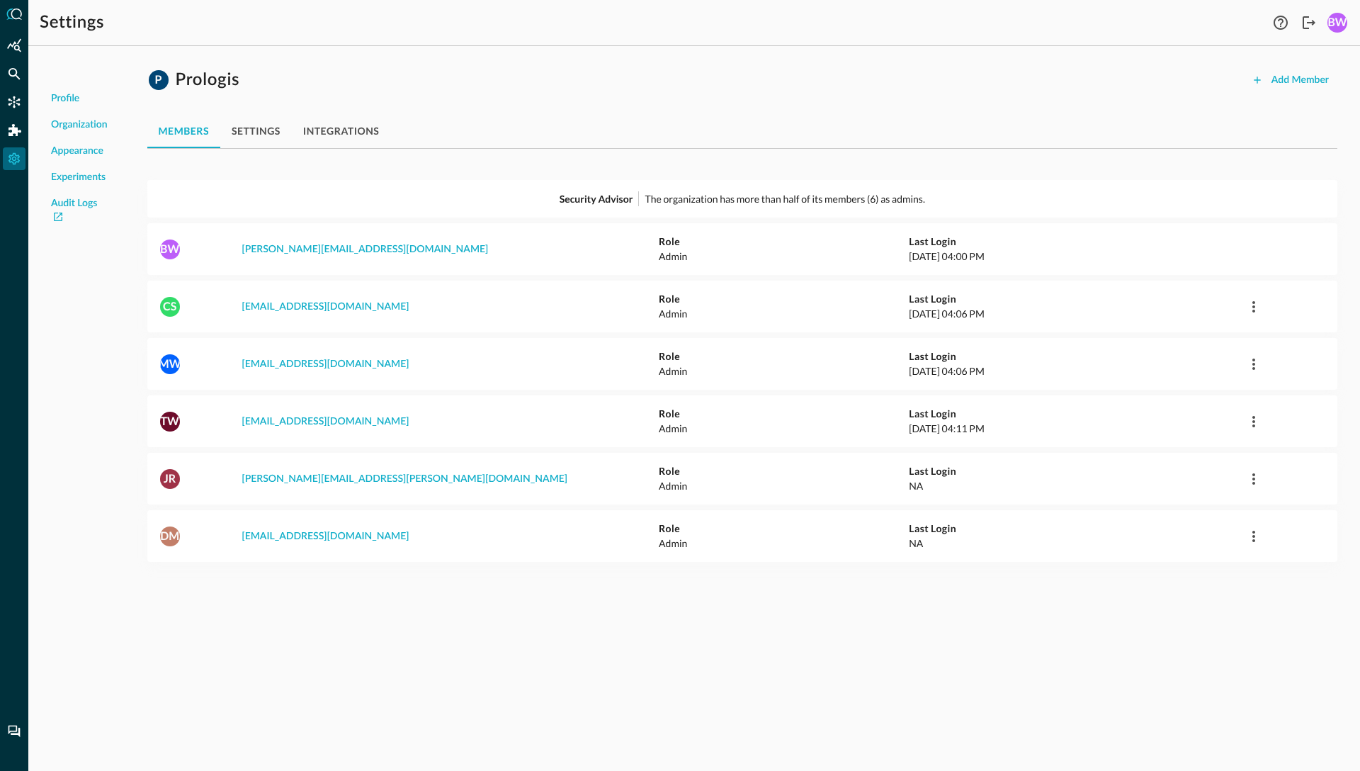
click at [429, 62] on div "P Prologis Add Member members settings integrations Security Advisor The organi…" at bounding box center [742, 319] width 1213 height 524
drag, startPoint x: 557, startPoint y: 198, endPoint x: 635, endPoint y: 202, distance: 78.7
click at [635, 202] on div "Security Advisor The organization has more than half of its members (6) as admi…" at bounding box center [742, 199] width 1190 height 38
click at [470, 674] on div "Profile Organization Appearance Experiments Audit Logs P Prologis Add Member me…" at bounding box center [694, 413] width 1332 height 713
